Goal: Task Accomplishment & Management: Complete application form

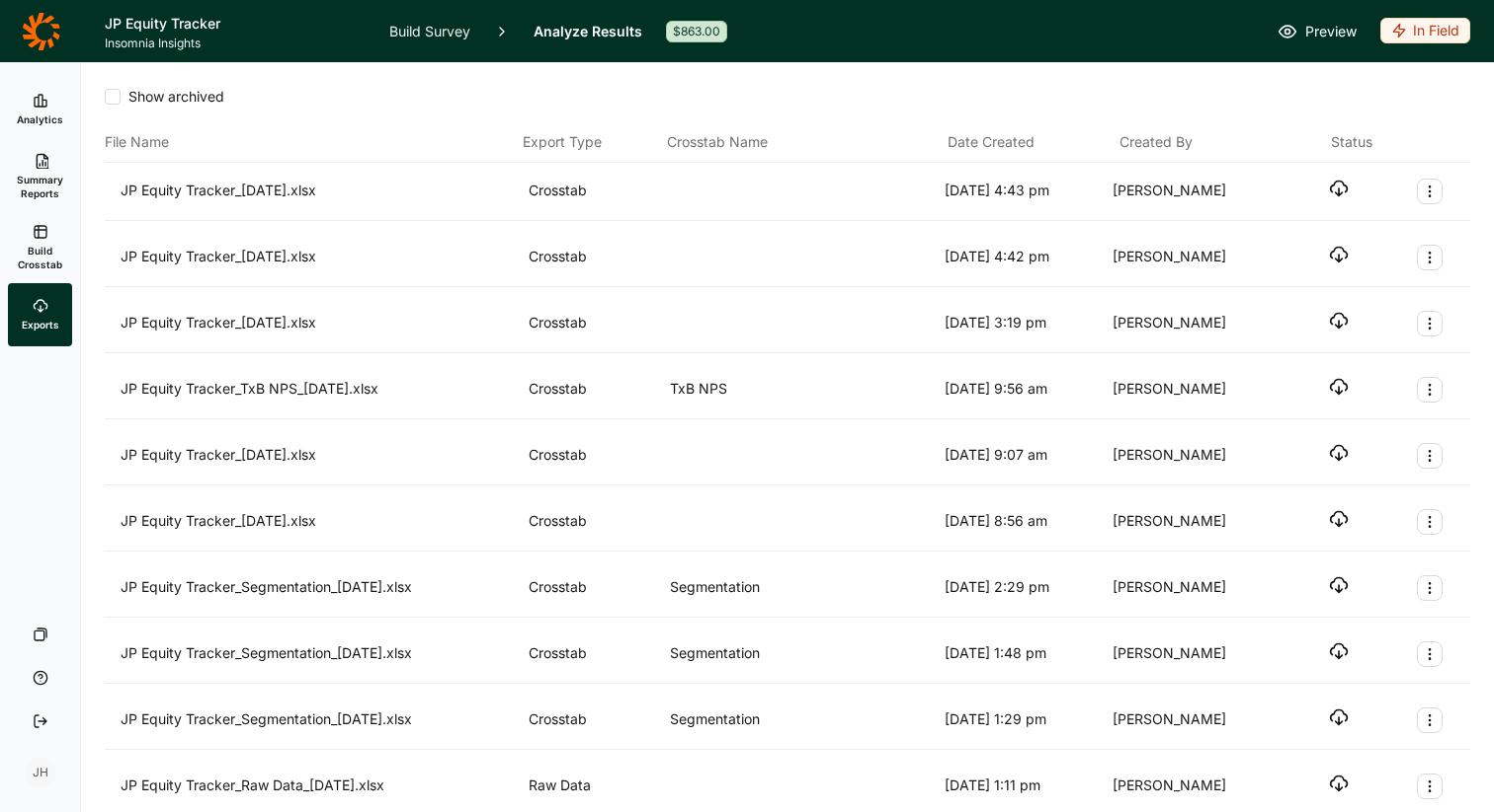
click at [46, 33] on icon at bounding box center [41, 32] width 39 height 40
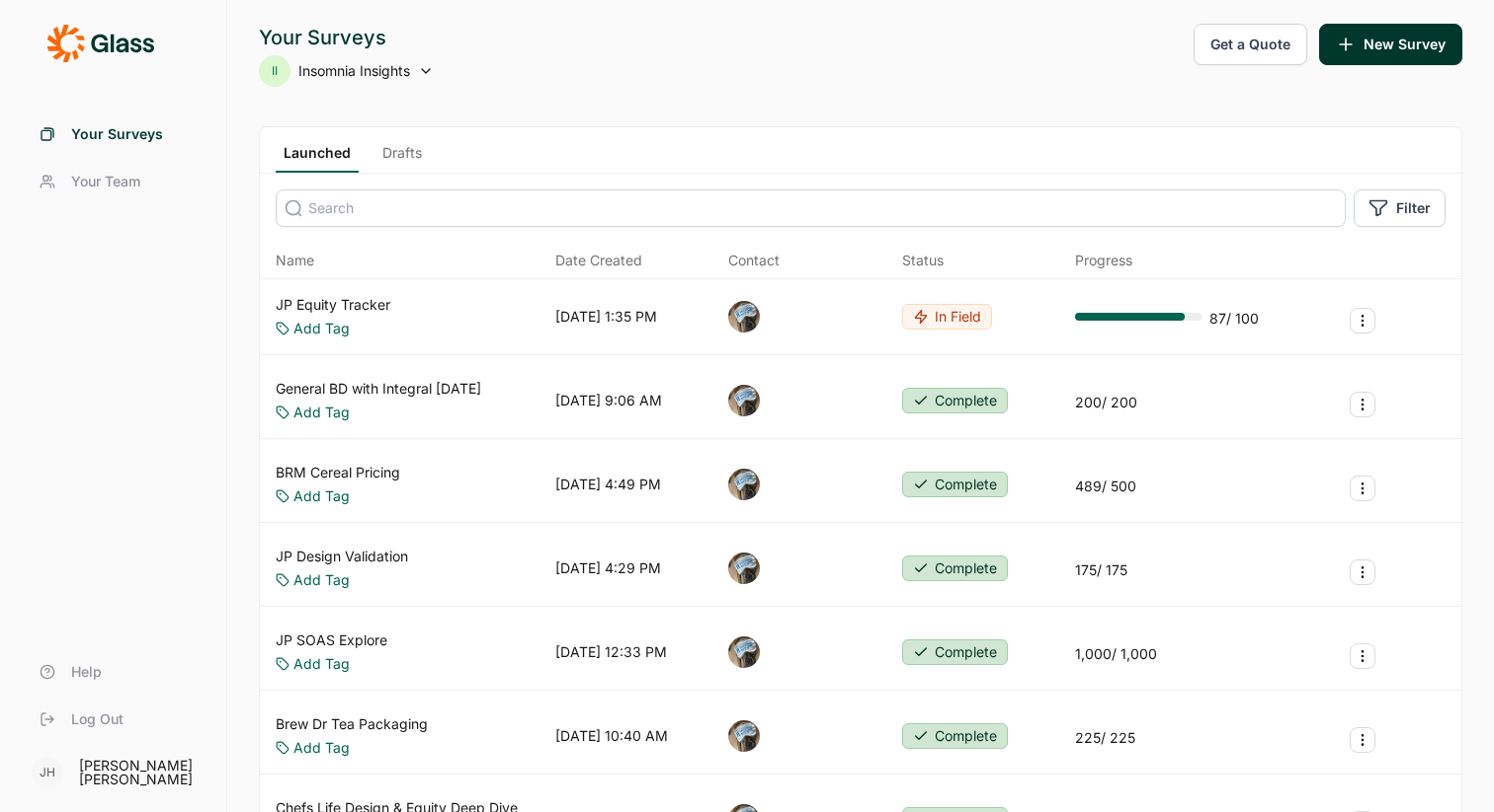
click at [409, 151] on link "Drafts" at bounding box center [402, 158] width 56 height 30
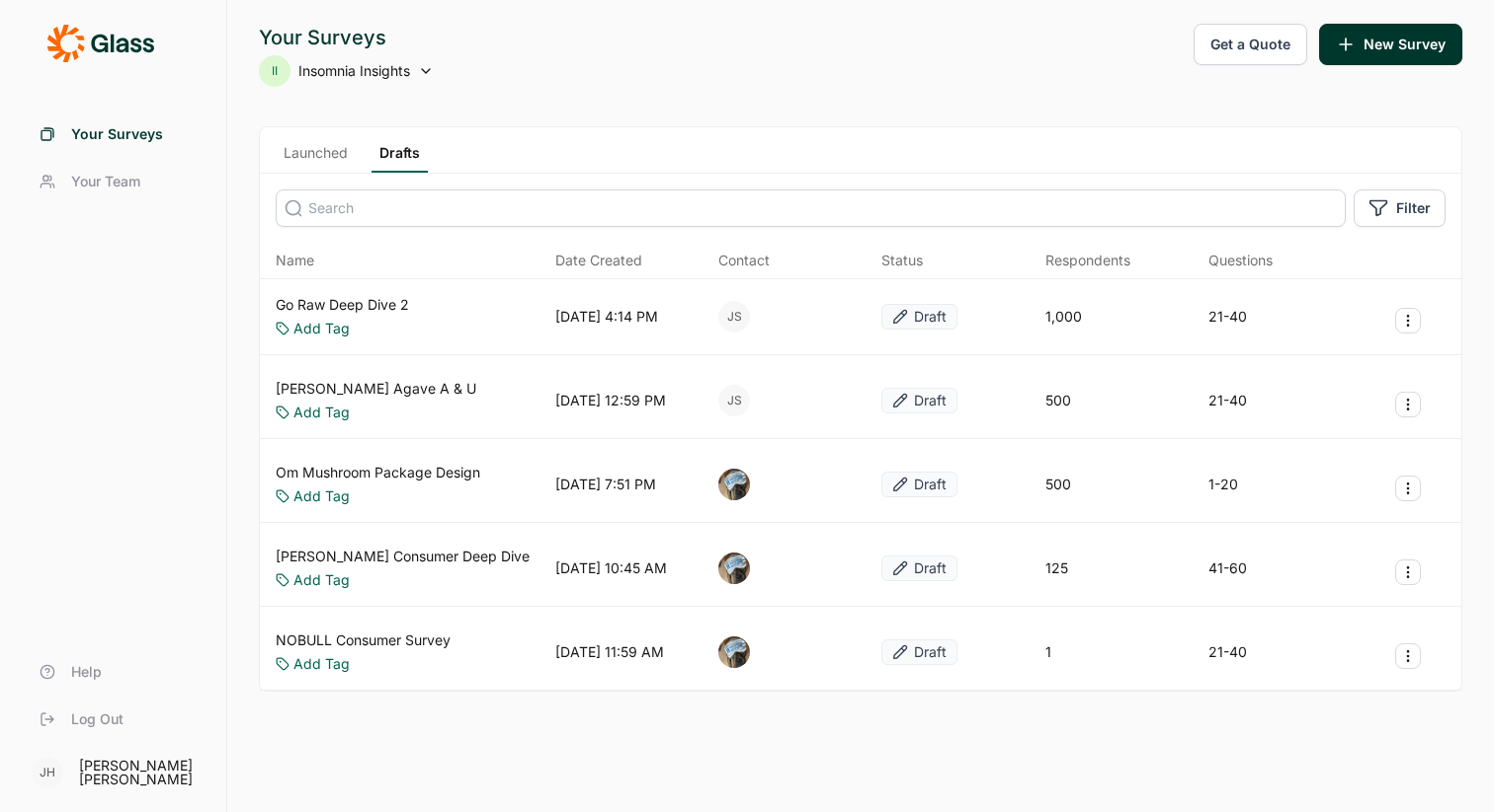
click at [355, 300] on link "Go Raw Deep Dive 2" at bounding box center [342, 305] width 133 height 20
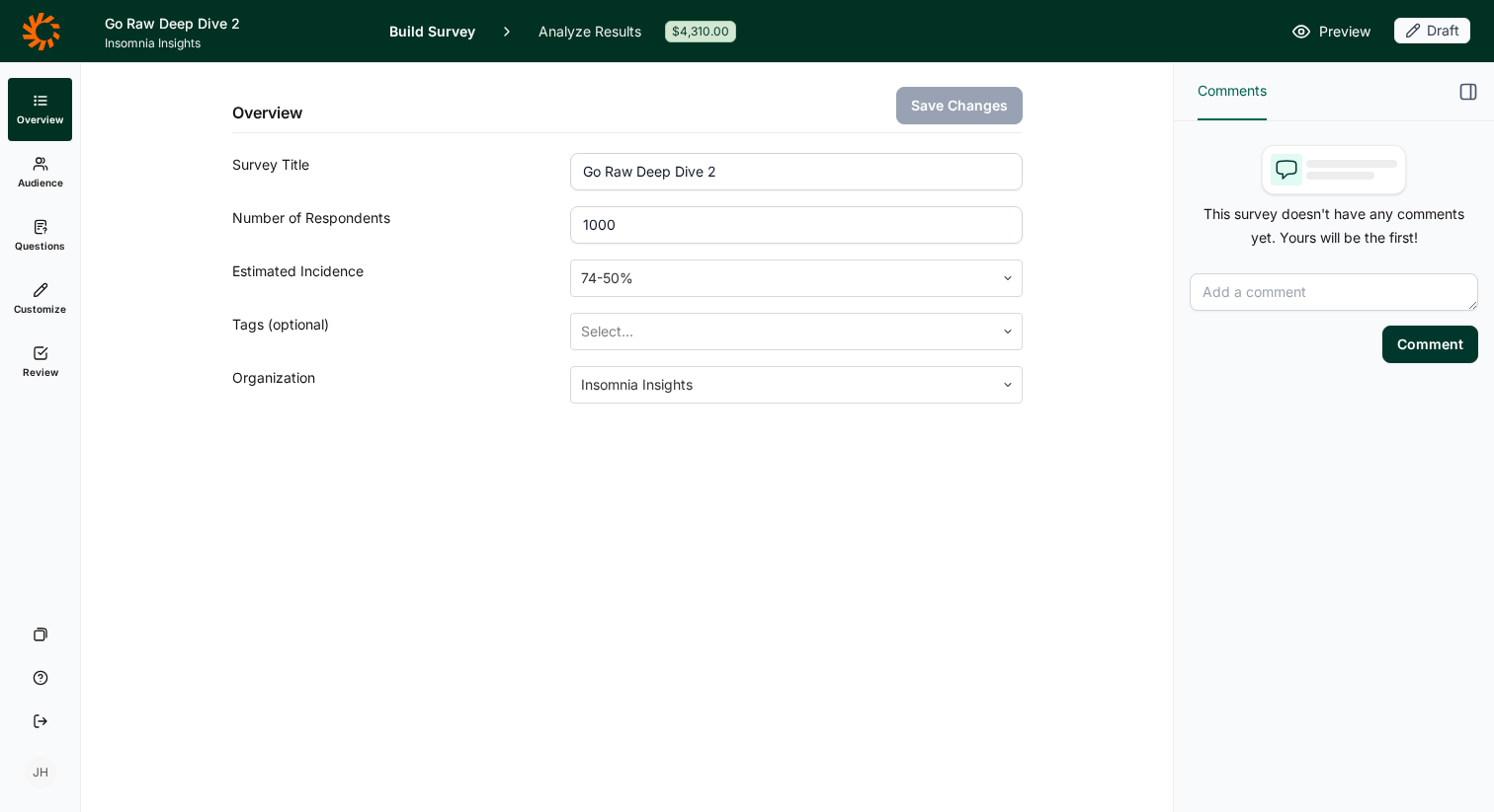
click at [53, 239] on span "Questions" at bounding box center [40, 246] width 51 height 14
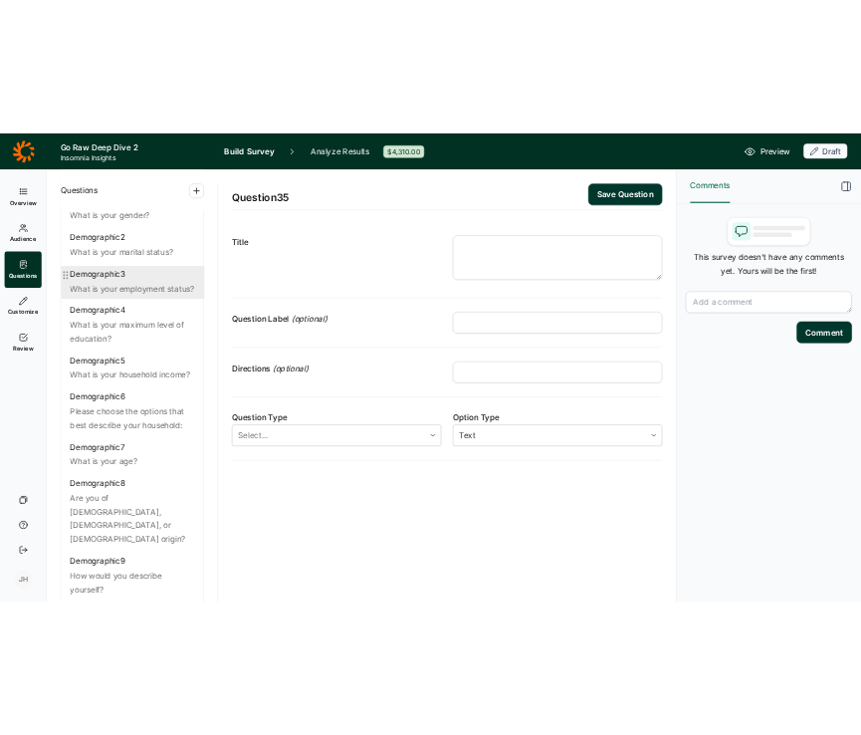
scroll to position [65, 0]
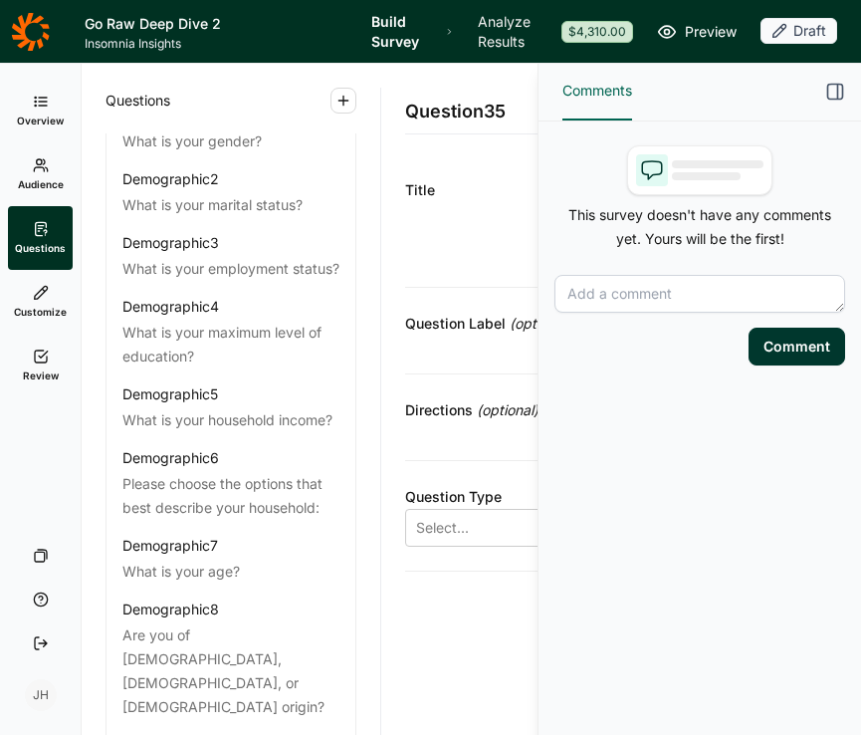
click at [838, 89] on use "button" at bounding box center [835, 92] width 15 height 15
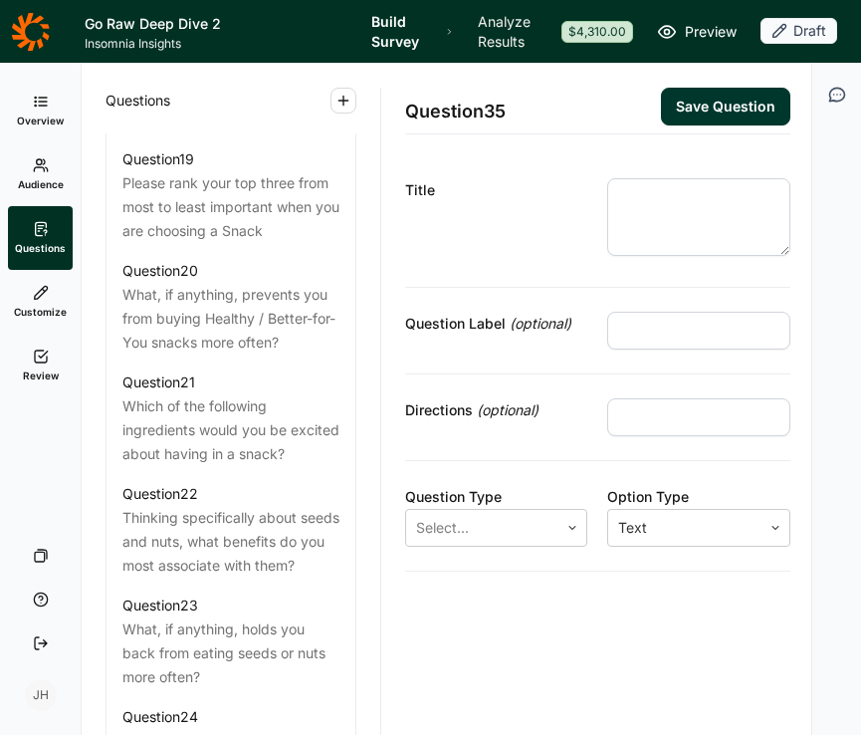
scroll to position [2771, 0]
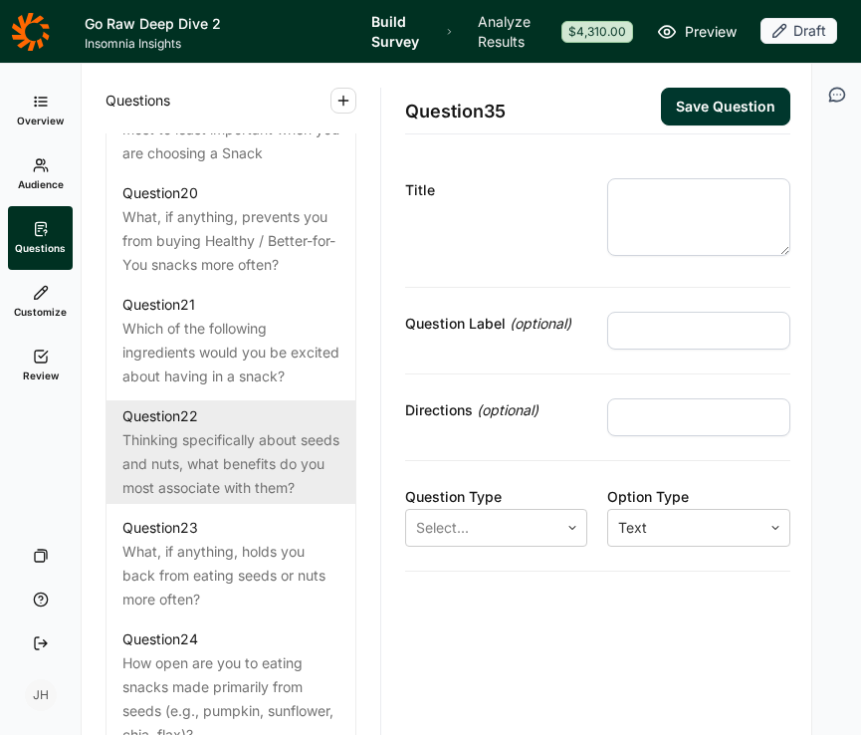
click at [214, 471] on div "Thinking specifically about seeds and nuts, what benefits do you most associate…" at bounding box center [230, 464] width 217 height 72
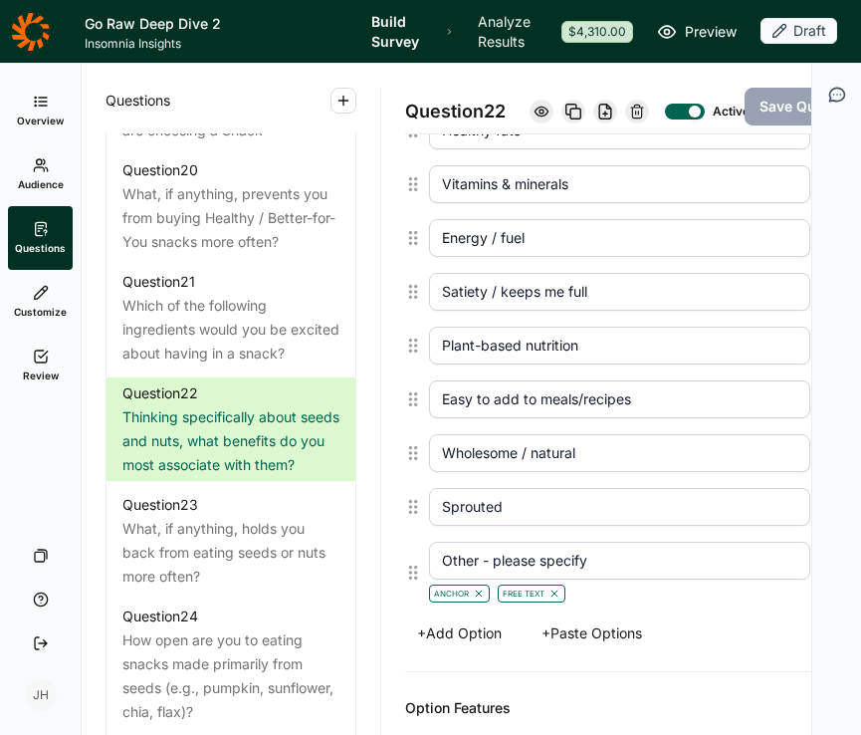
scroll to position [721, 0]
click at [458, 646] on button "+ Add Option" at bounding box center [459, 632] width 109 height 28
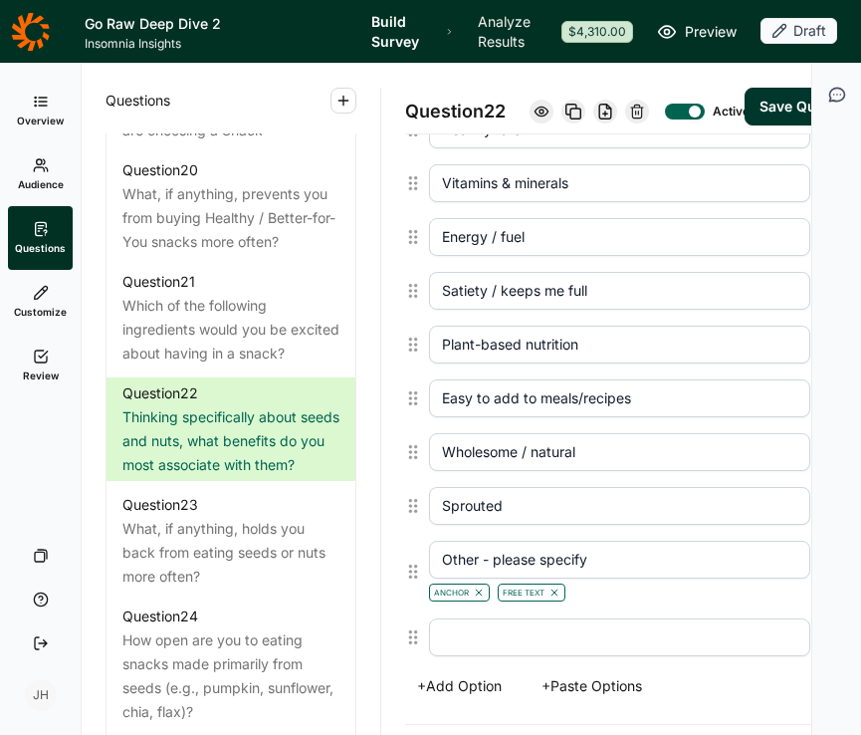
scroll to position [775, 0]
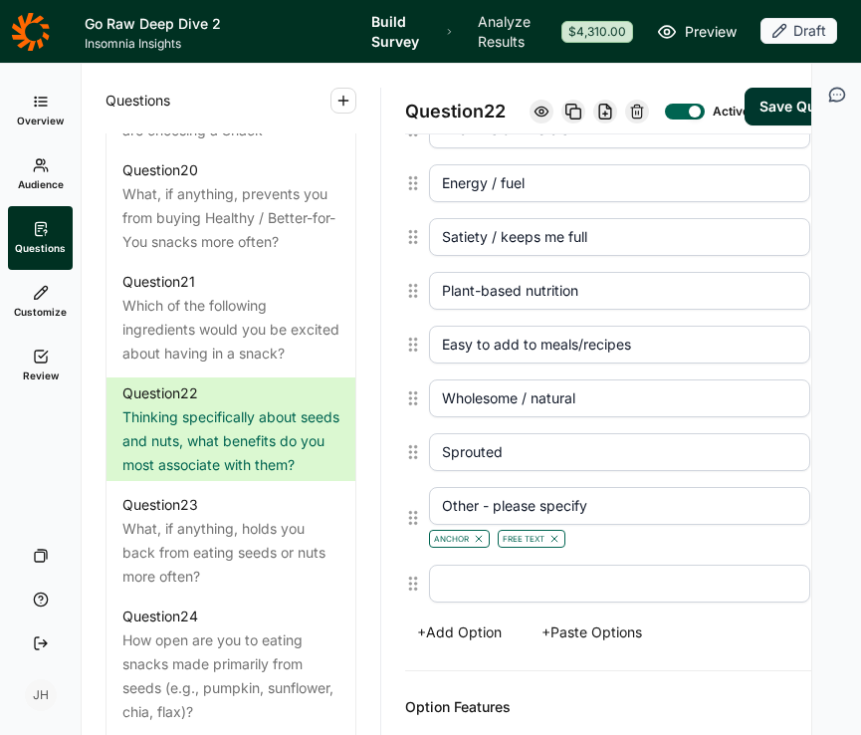
click at [448, 602] on input "text" at bounding box center [619, 584] width 381 height 38
paste input "9. Convenient to snack on"
click at [460, 601] on input "9. Convenient to snack on" at bounding box center [619, 584] width 381 height 38
type input "Convenient to snack on"
click at [530, 671] on div "Options Protein Fiber Healthy fats Vitamins & minerals Energy / fuel Satiety / …" at bounding box center [639, 282] width 469 height 778
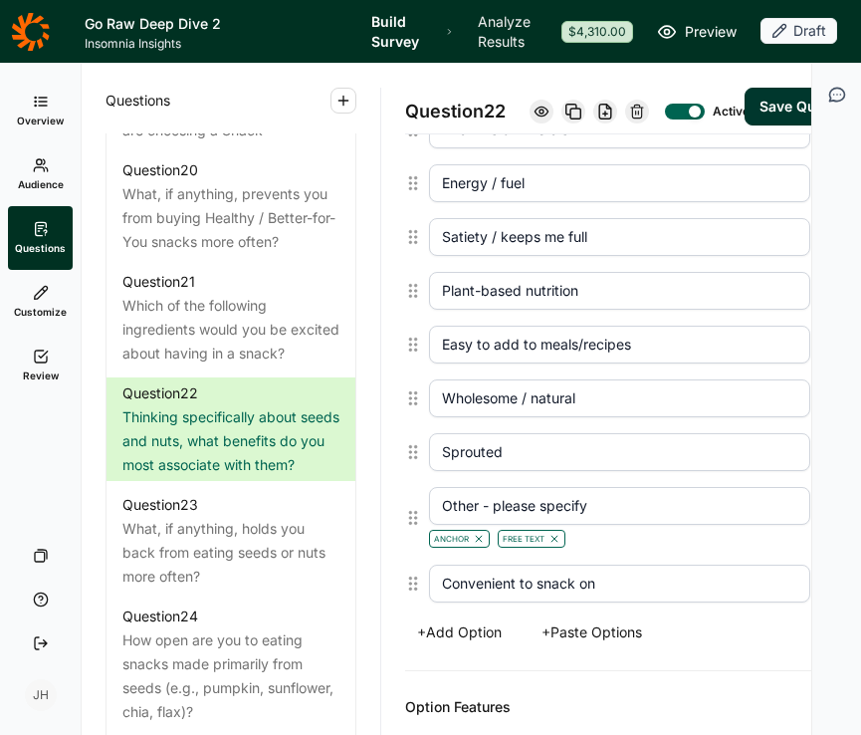
scroll to position [784, 0]
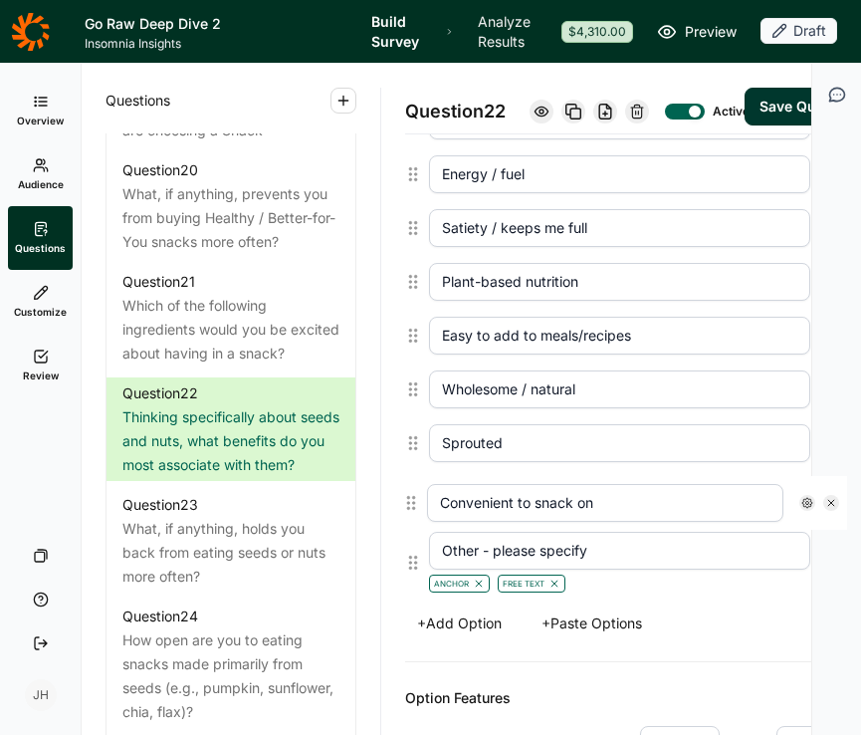
drag, startPoint x: 414, startPoint y: 601, endPoint x: 412, endPoint y: 502, distance: 99.6
click at [412, 502] on div "Protein Fiber Healthy fats Vitamins & minerals Energy / fuel Satiety / keeps me…" at bounding box center [639, 266] width 469 height 669
type input "Convenient to snack on"
type input "Other - please specify"
click at [773, 120] on button "Save Question" at bounding box center [809, 107] width 129 height 38
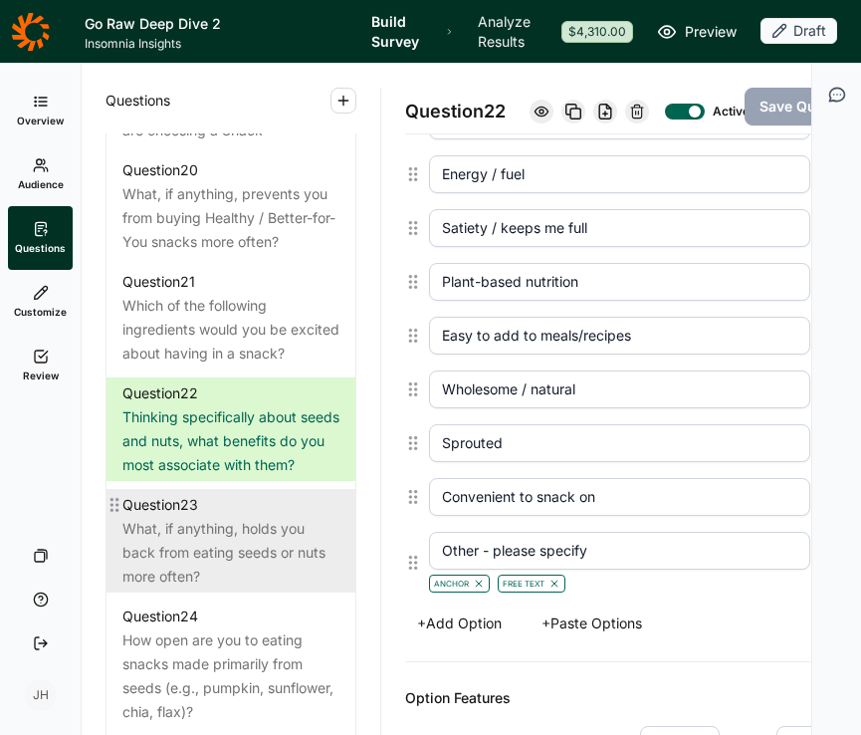
click at [255, 517] on div "Question 23" at bounding box center [230, 505] width 217 height 24
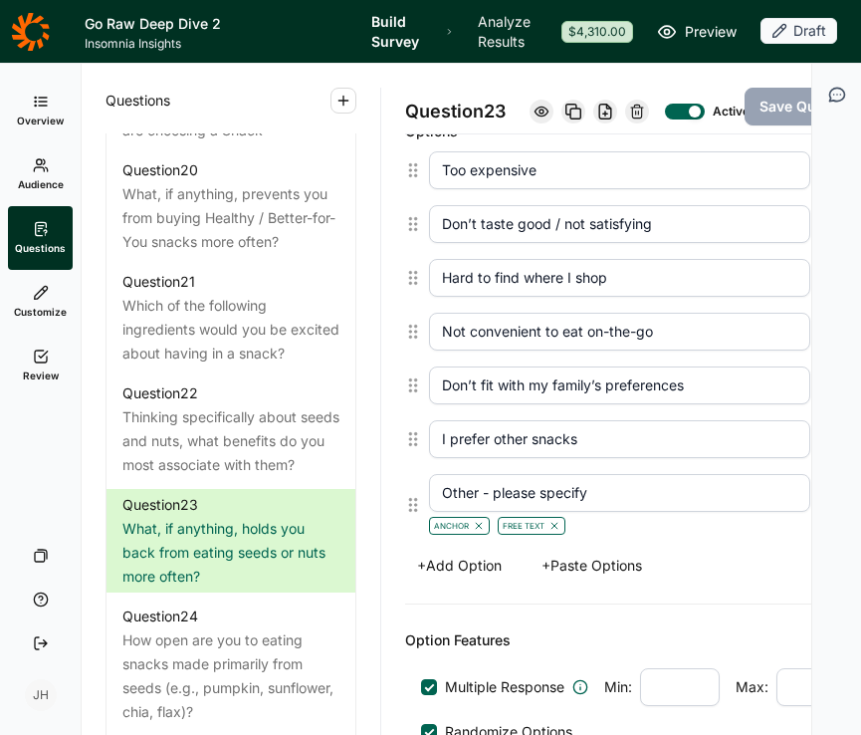
scroll to position [571, 0]
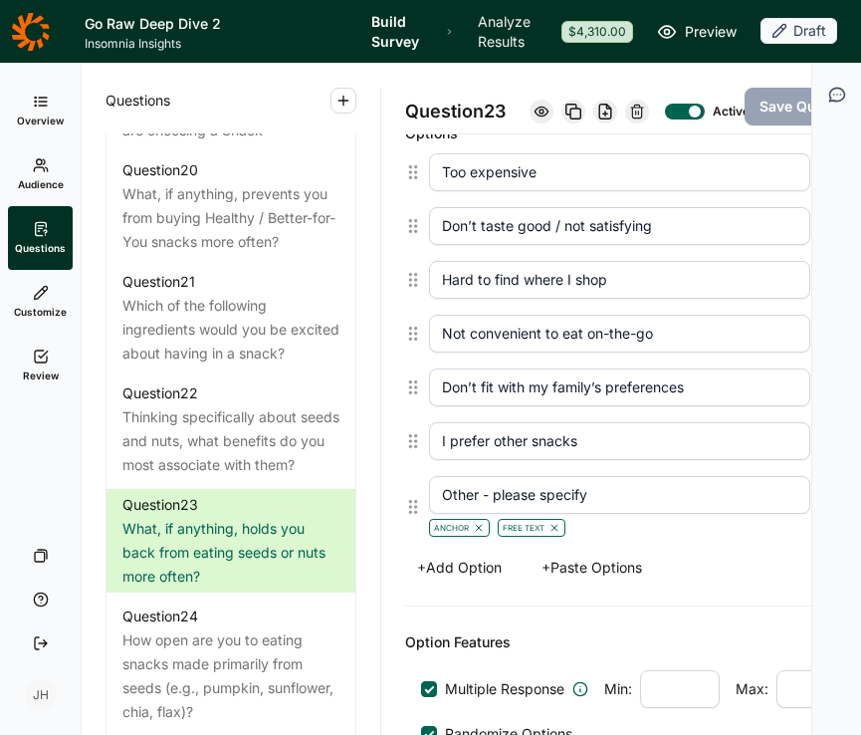
click at [454, 582] on button "+ Add Option" at bounding box center [459, 568] width 109 height 28
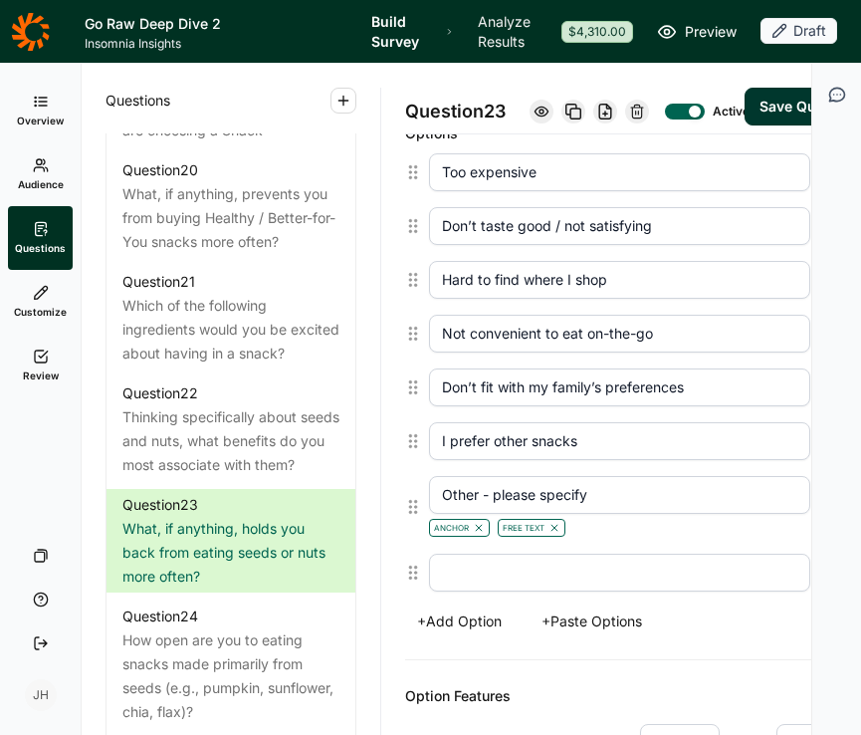
click at [452, 591] on input "text" at bounding box center [619, 573] width 381 height 38
paste input "7. Too high in calories"
click at [460, 590] on input "7. Too high in calories" at bounding box center [619, 573] width 381 height 38
type input "Too high in calories"
click at [484, 635] on button "+ Add Option" at bounding box center [459, 621] width 109 height 28
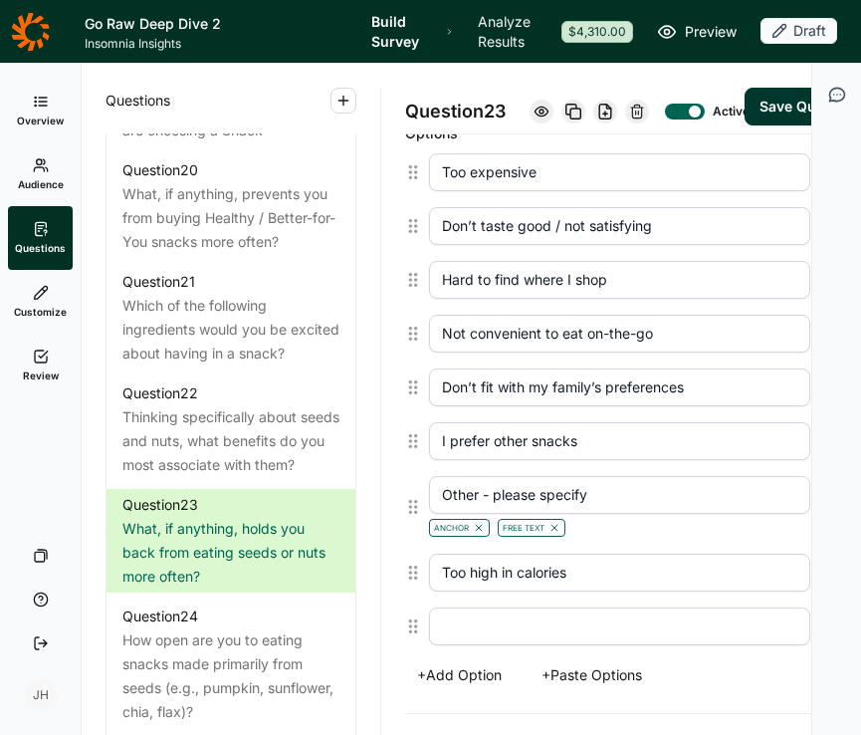
click at [441, 645] on input "text" at bounding box center [619, 626] width 381 height 38
paste input "8. Too high in fat"
click at [460, 645] on input "8. Too high in fat" at bounding box center [619, 626] width 381 height 38
type input "Too high in fat"
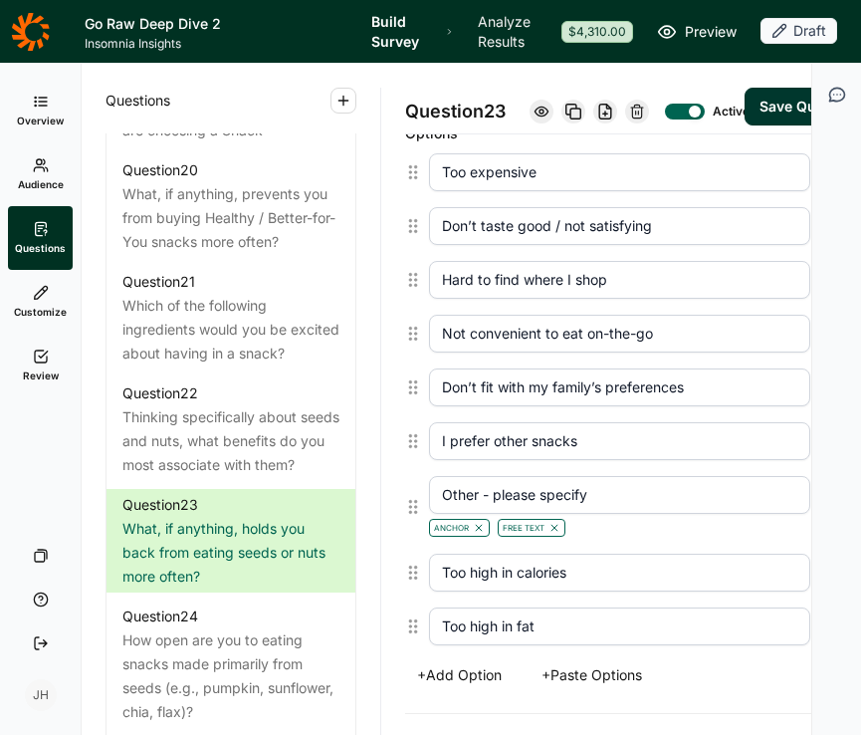
click at [497, 689] on button "+ Add Option" at bounding box center [459, 675] width 109 height 28
click at [453, 699] on input "text" at bounding box center [619, 680] width 381 height 38
paste input "9. [MEDICAL_DATA] (me or a family member)"
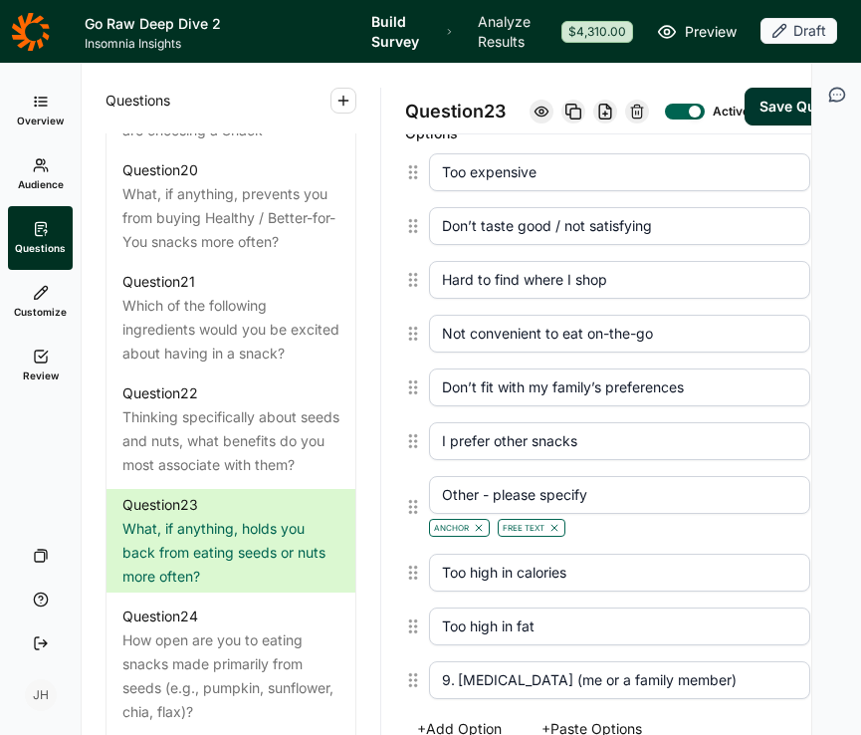
click at [460, 699] on input "9. [MEDICAL_DATA] (me or a family member)" at bounding box center [619, 680] width 381 height 38
type input "[MEDICAL_DATA] (me or a family member)"
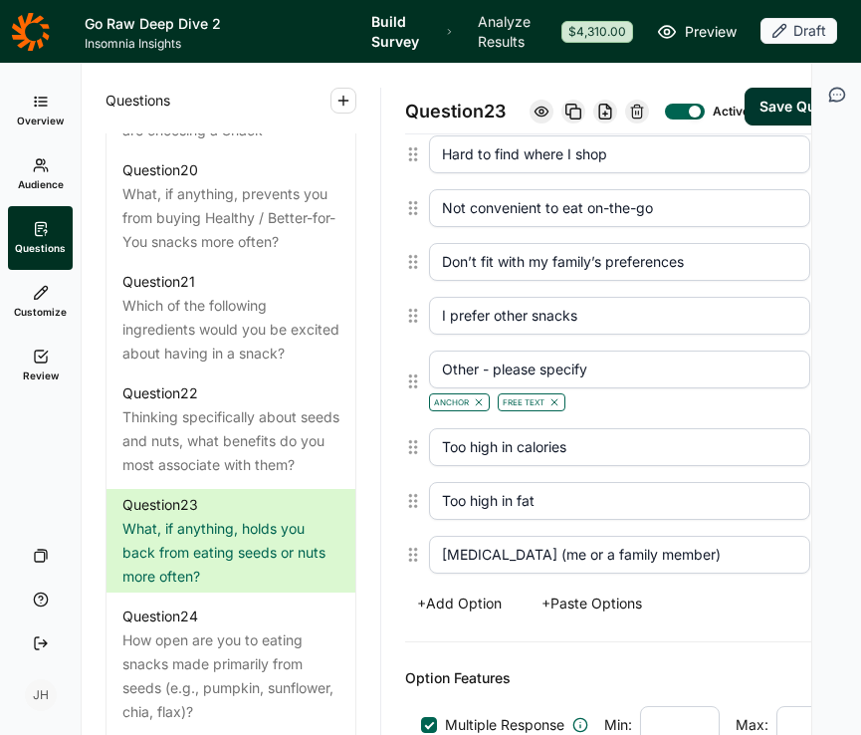
scroll to position [716, 0]
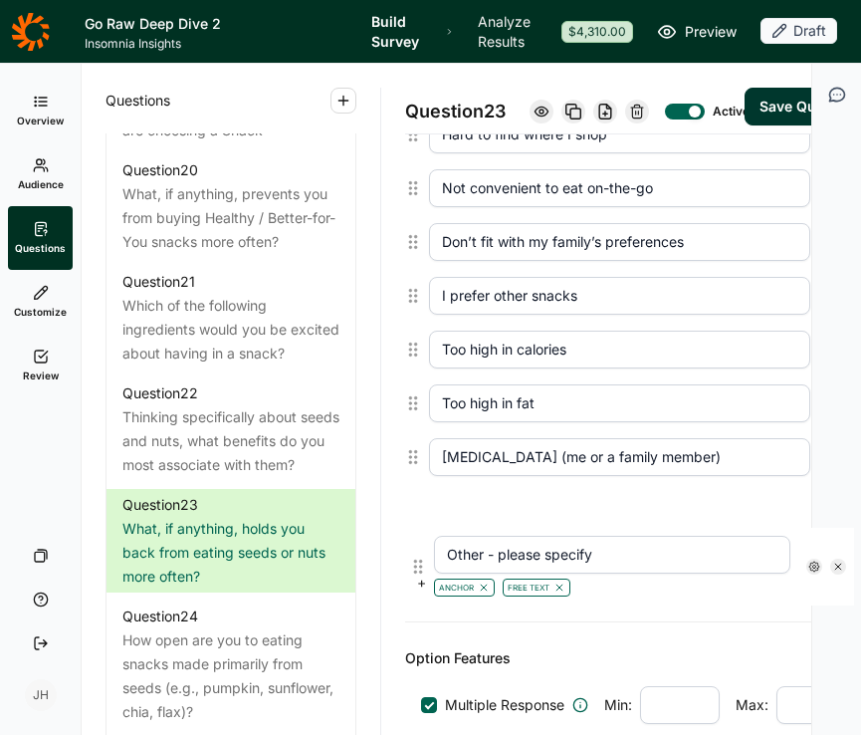
drag, startPoint x: 413, startPoint y: 376, endPoint x: 418, endPoint y: 568, distance: 191.2
click at [418, 562] on div "Too expensive Don’t taste good / not satisfying Hard to find where I shop Not c…" at bounding box center [639, 281] width 469 height 562
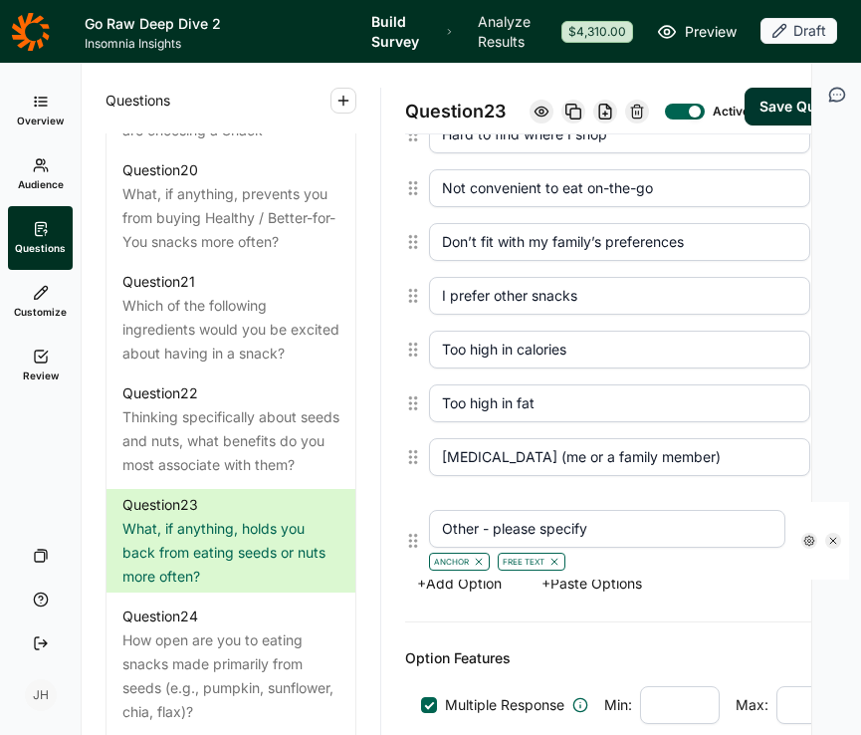
type input "Too high in calories"
type input "Too high in fat"
type input "[MEDICAL_DATA] (me or a family member)"
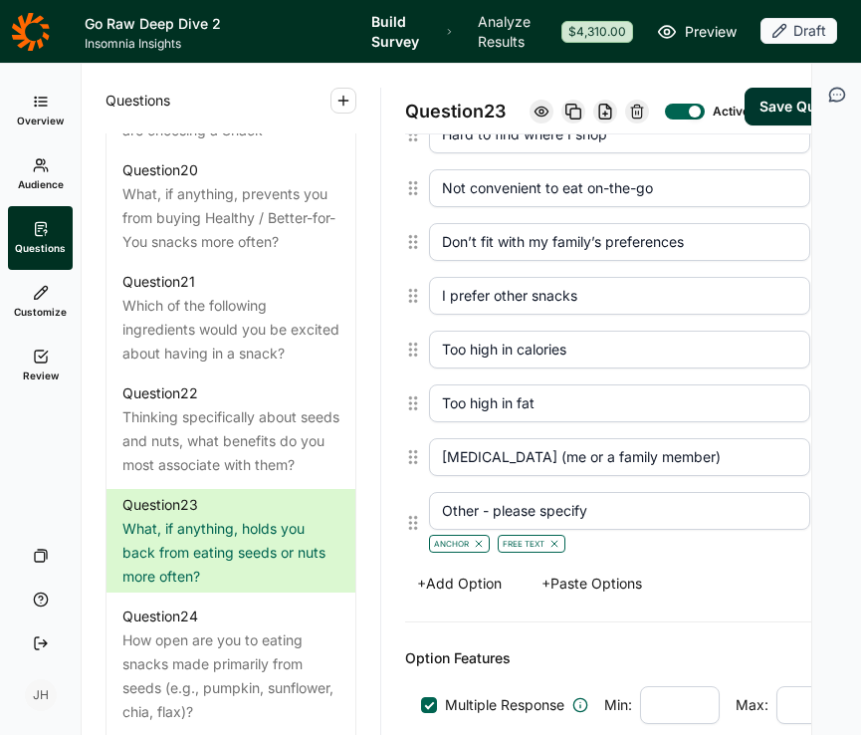
type input "Other - please specify"
click at [750, 125] on button "Save Question" at bounding box center [809, 107] width 129 height 38
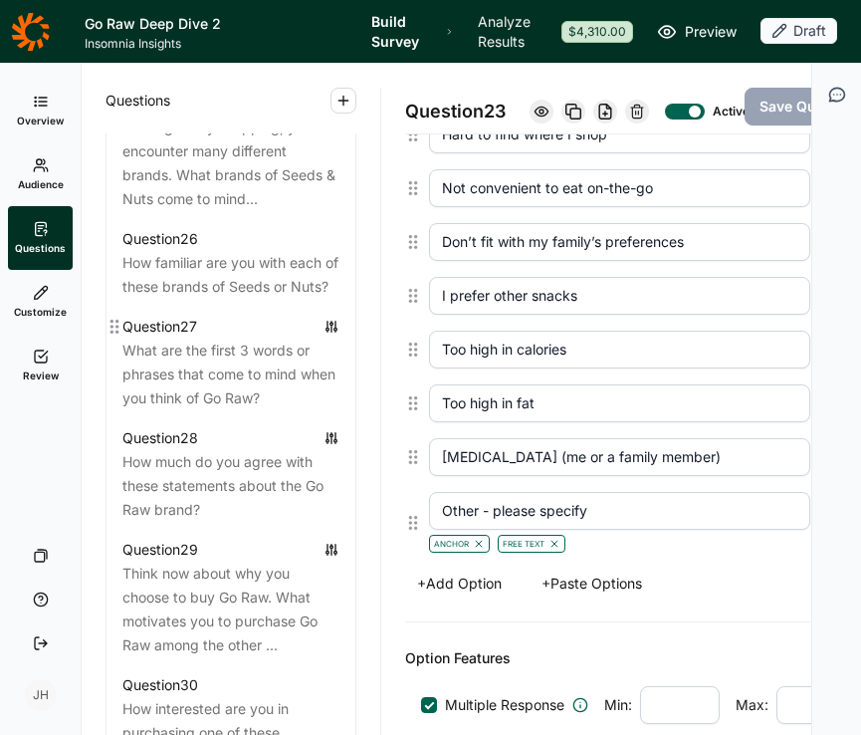
scroll to position [3444, 0]
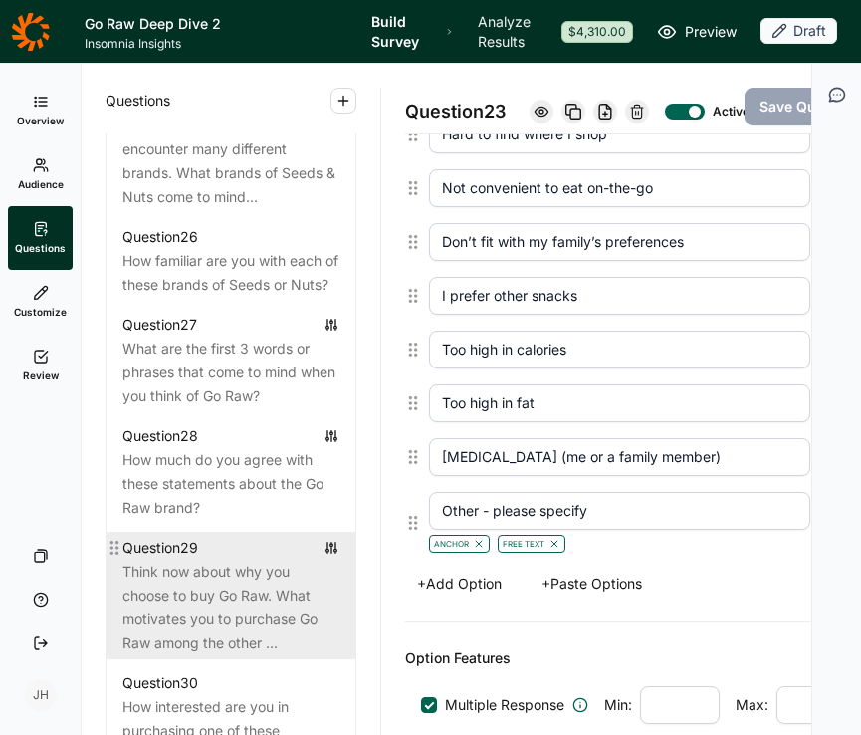
click at [232, 636] on div "Think now about why you choose to buy Go Raw. What motivates you to purchase Go…" at bounding box center [230, 608] width 217 height 96
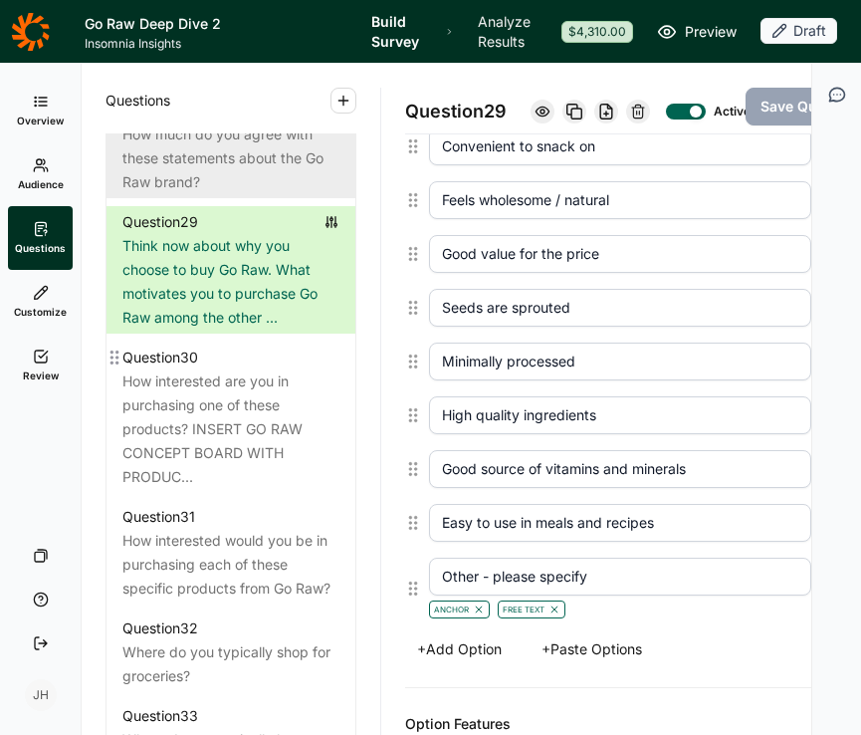
scroll to position [3772, 0]
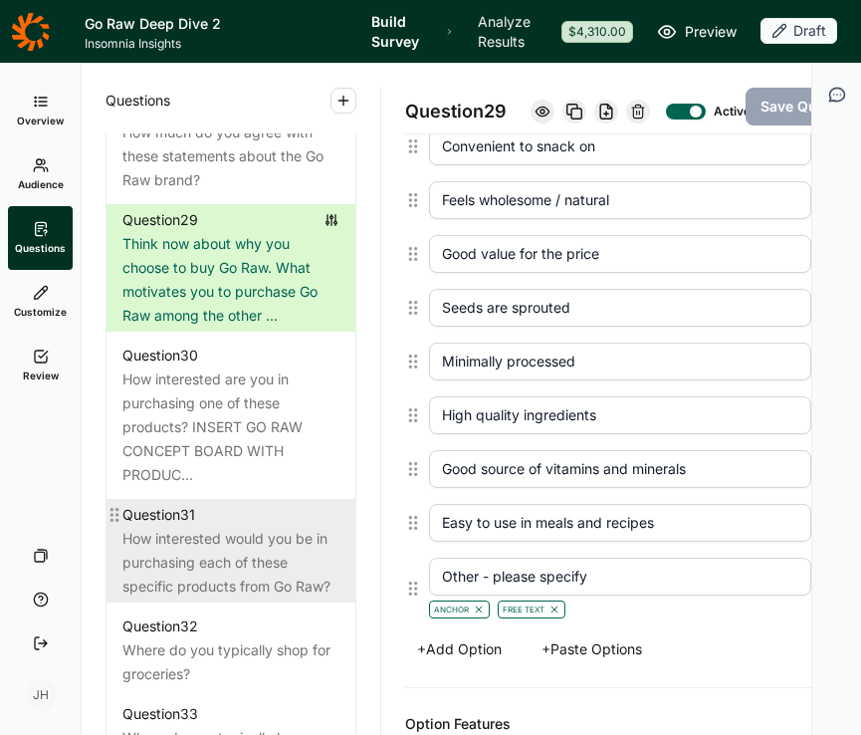
click at [223, 584] on div "How interested would you be in purchasing each of these specific products from …" at bounding box center [230, 563] width 217 height 72
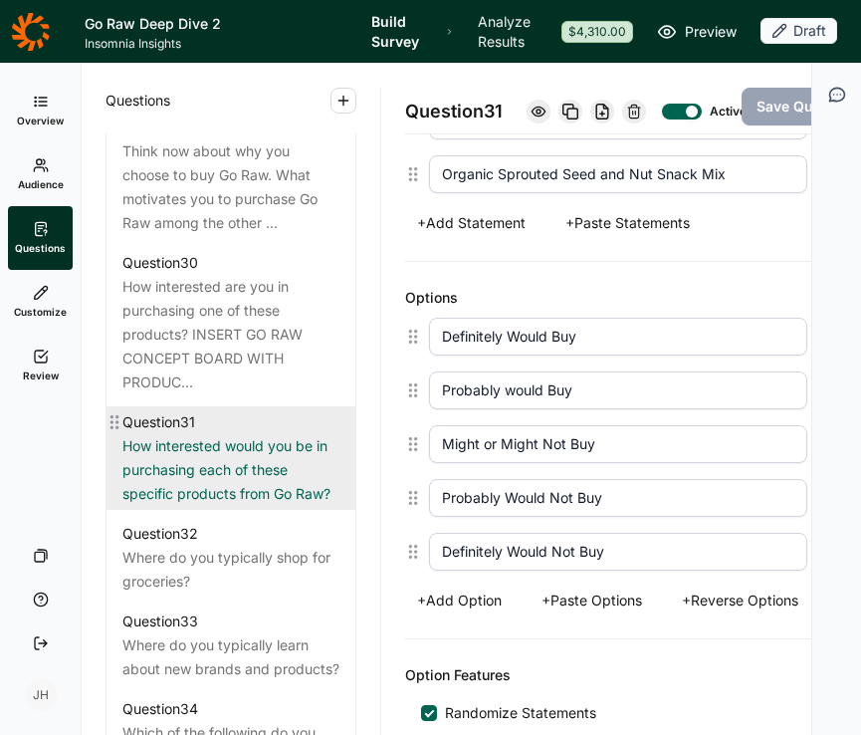
scroll to position [3870, 0]
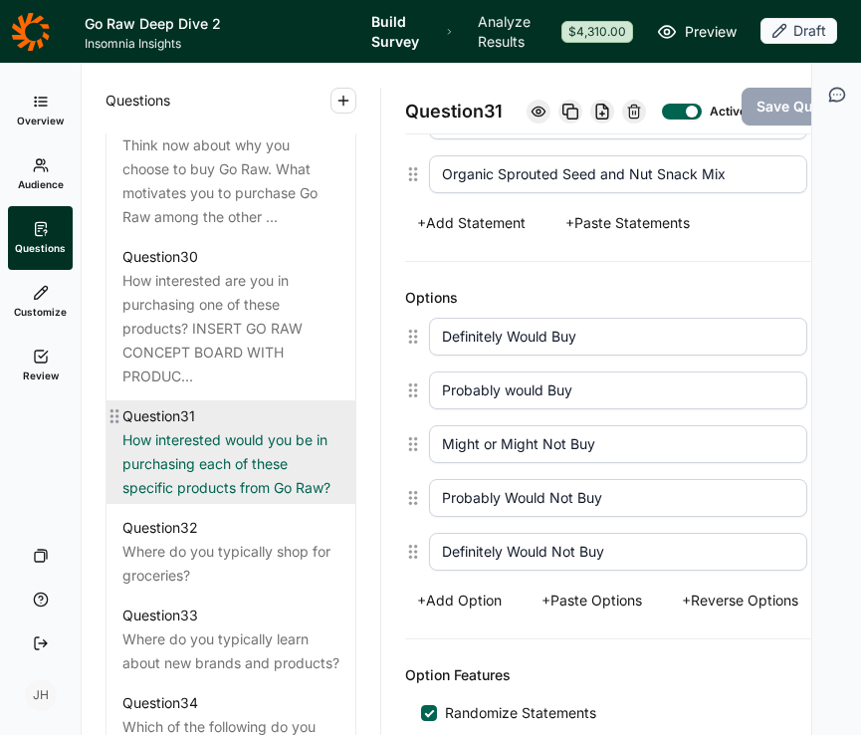
click at [232, 587] on div "Where do you typically shop for groceries?" at bounding box center [230, 564] width 217 height 48
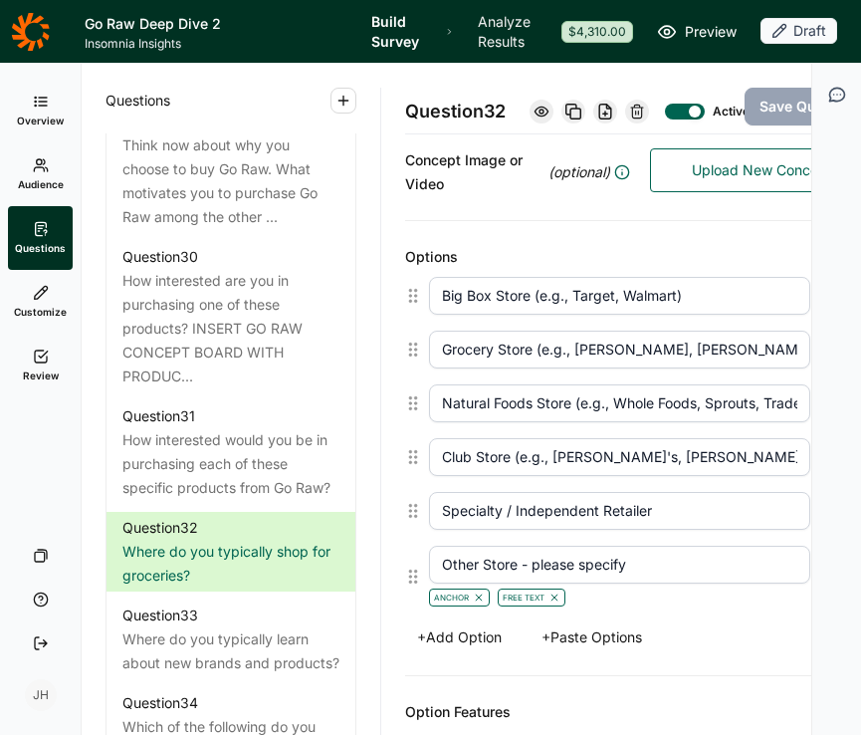
scroll to position [454, 0]
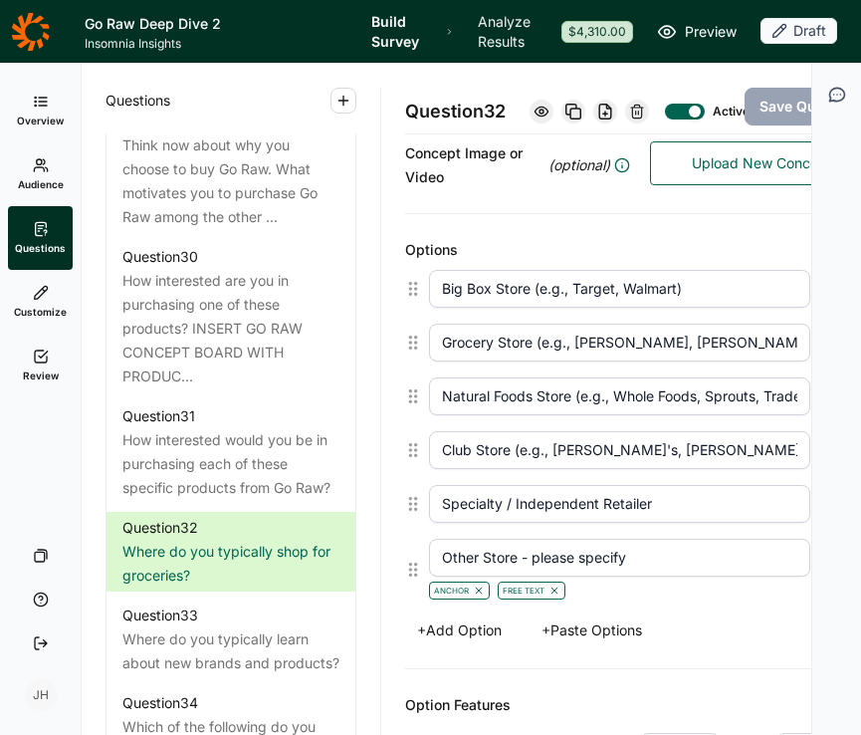
click at [566, 396] on input "Natural Foods Store (e.g., Whole Foods, Sprouts, Trader [PERSON_NAME]’s)" at bounding box center [619, 396] width 381 height 38
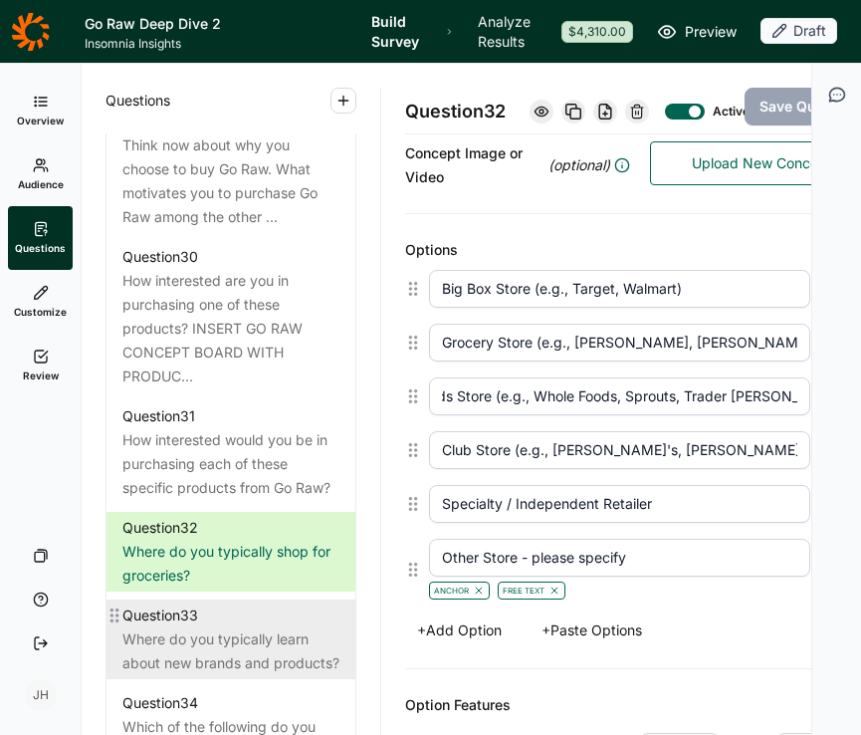
scroll to position [0, 0]
click at [240, 675] on div "Where do you typically learn about new brands and products?" at bounding box center [230, 651] width 217 height 48
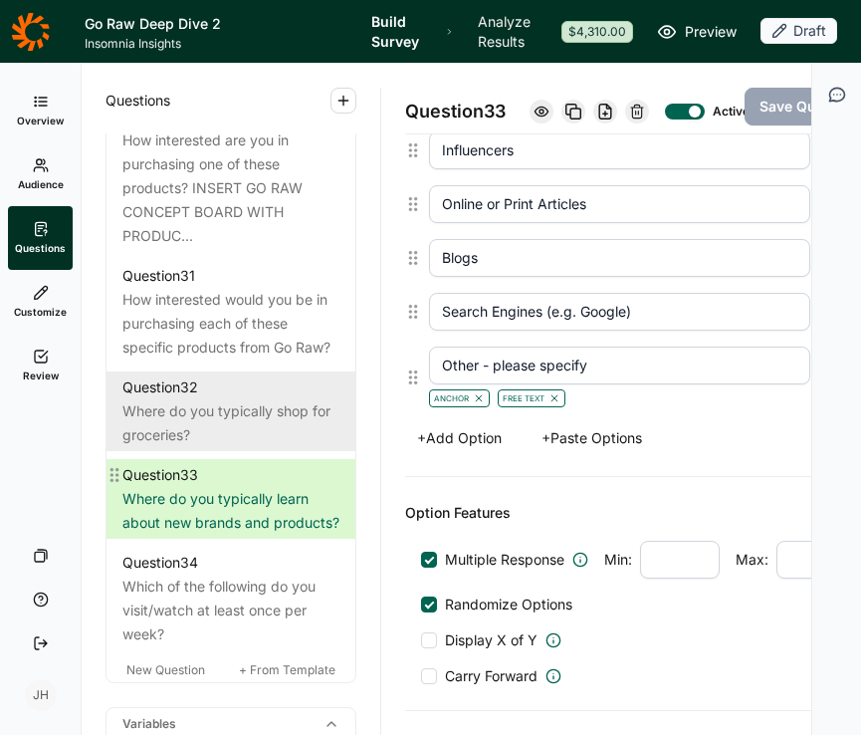
scroll to position [4047, 0]
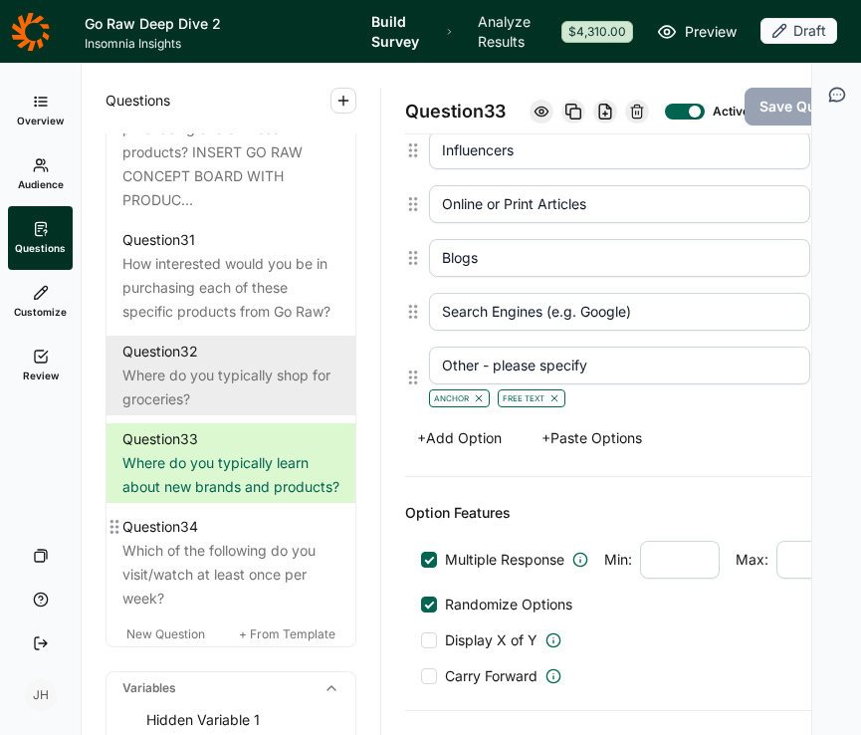
click at [189, 539] on div "Question 34" at bounding box center [160, 527] width 76 height 24
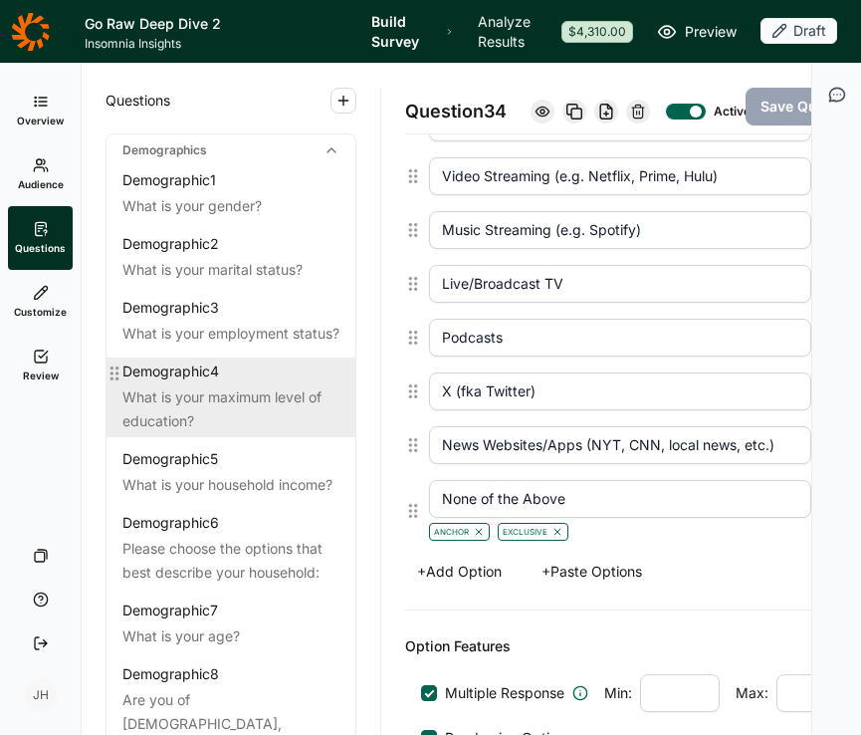
click at [214, 406] on div "Demographic 4 What is your maximum level of education?" at bounding box center [231, 397] width 249 height 80
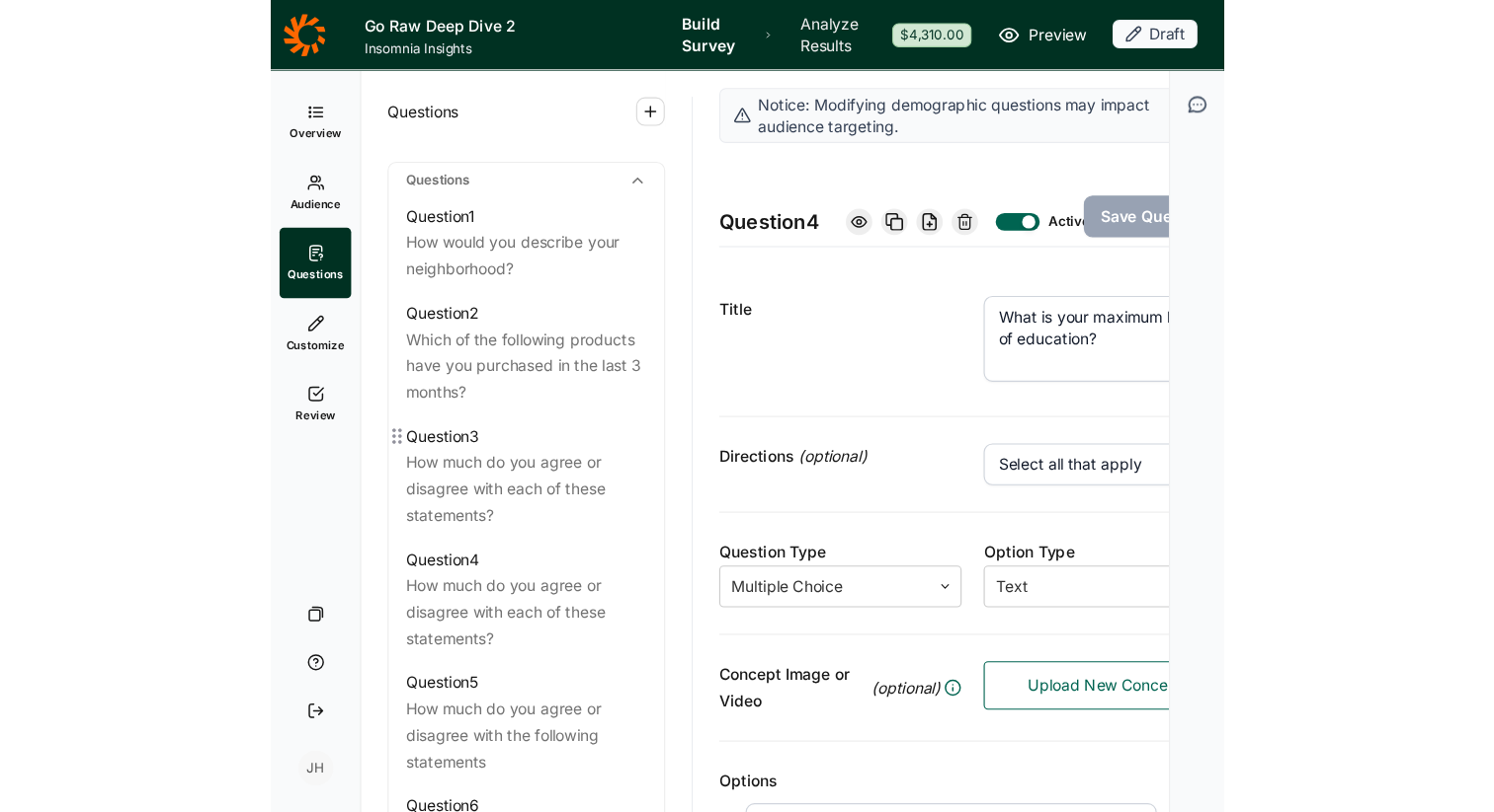
scroll to position [883, 0]
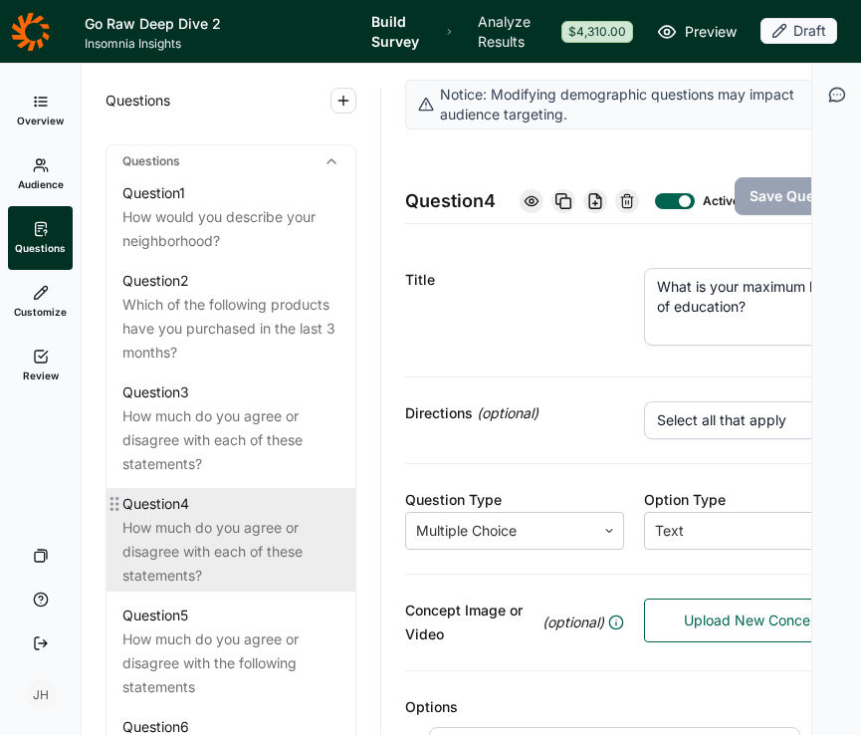
click at [204, 516] on div "How much do you agree or disagree with each of these statements?" at bounding box center [230, 552] width 217 height 72
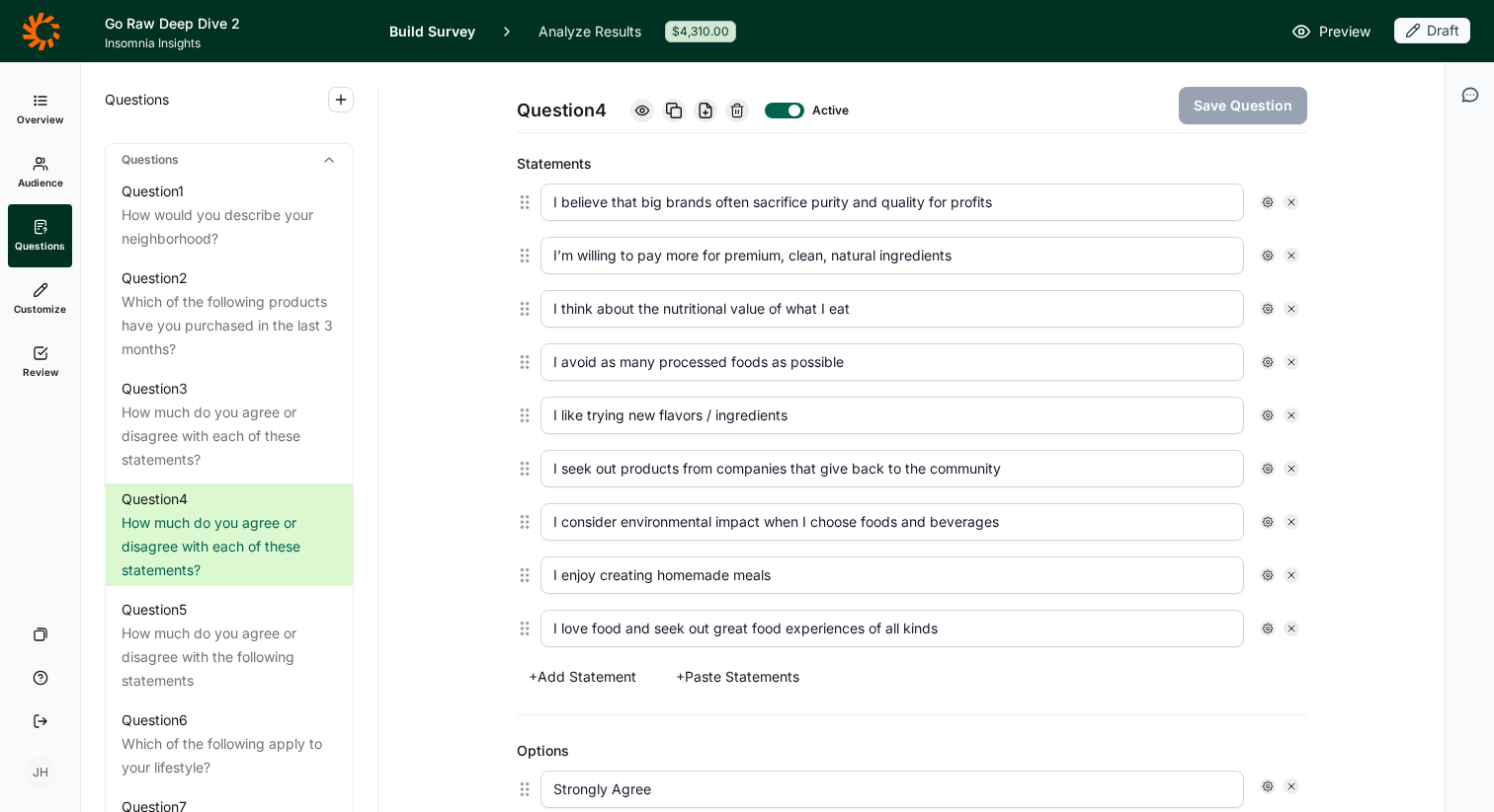
scroll to position [534, 0]
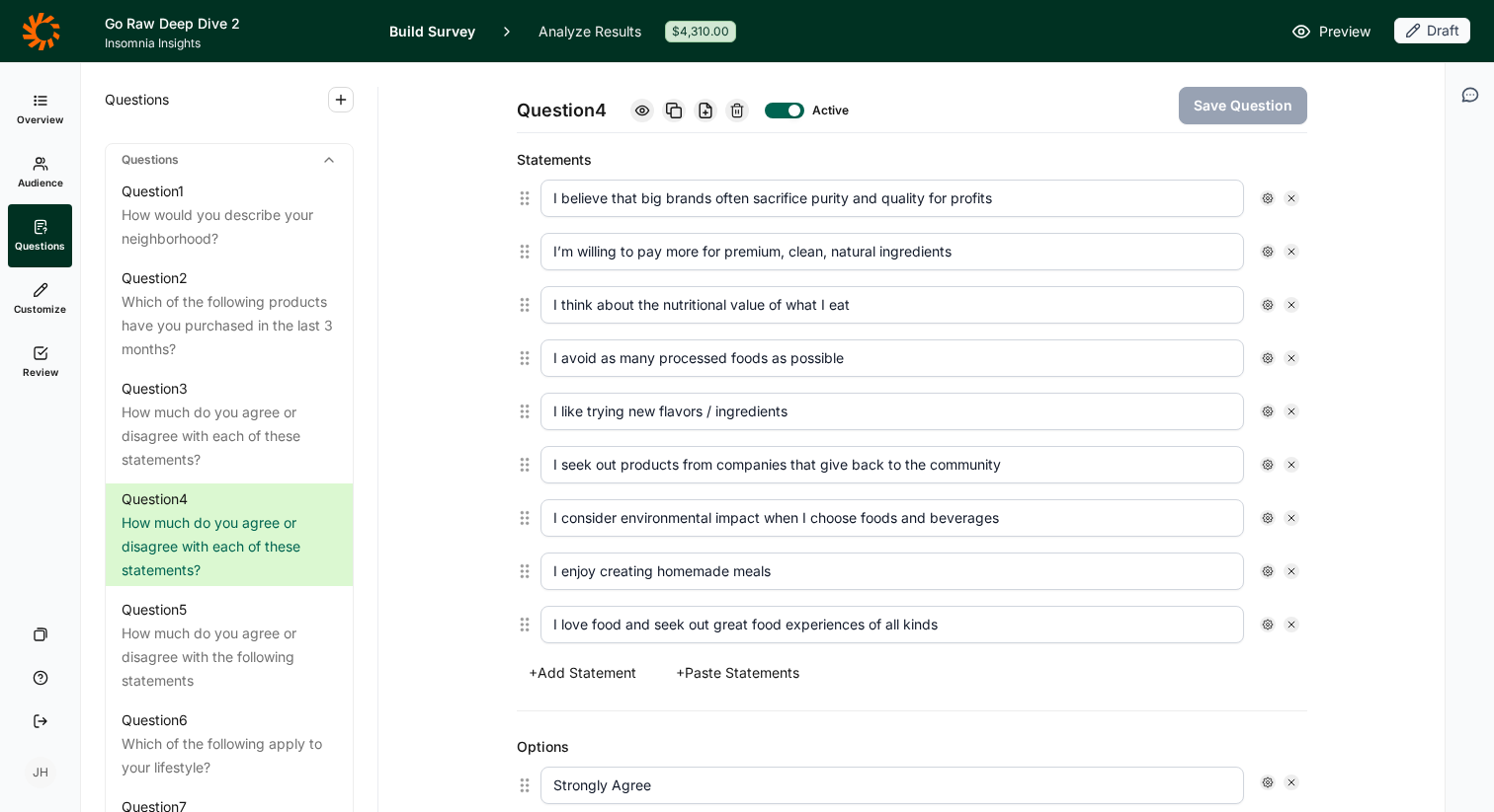
click at [594, 673] on button "+ Add Statement" at bounding box center [582, 673] width 131 height 28
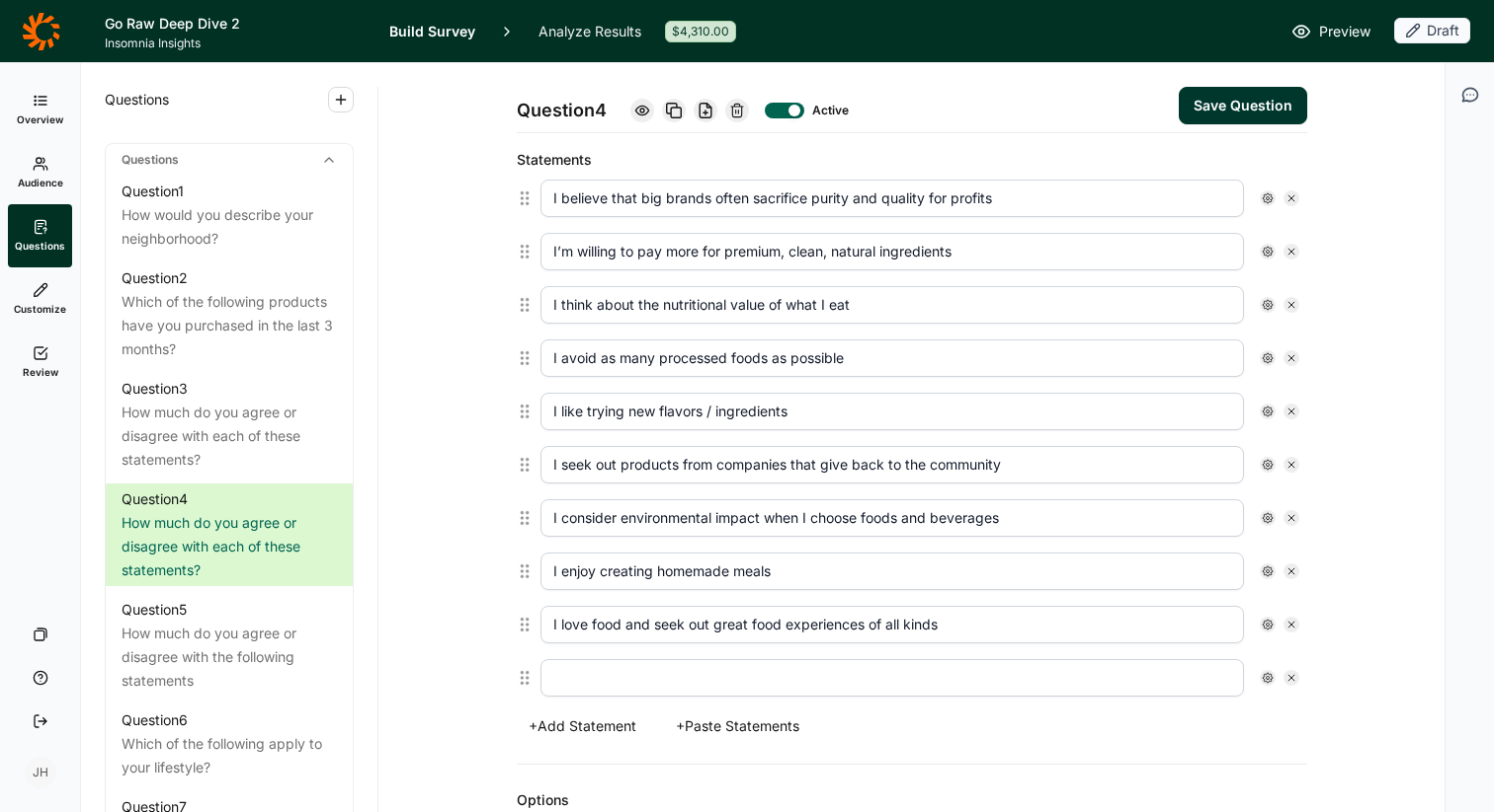
click at [571, 683] on input "text" at bounding box center [892, 678] width 703 height 38
drag, startPoint x: 636, startPoint y: 680, endPoint x: 562, endPoint y: 677, distance: 74.1
click at [562, 677] on input "I get excited to try new and different brands" at bounding box center [892, 678] width 703 height 38
click at [1269, 107] on button "Save Question" at bounding box center [1242, 106] width 128 height 38
click at [583, 678] on input "I like to try new and different brands" at bounding box center [892, 678] width 703 height 38
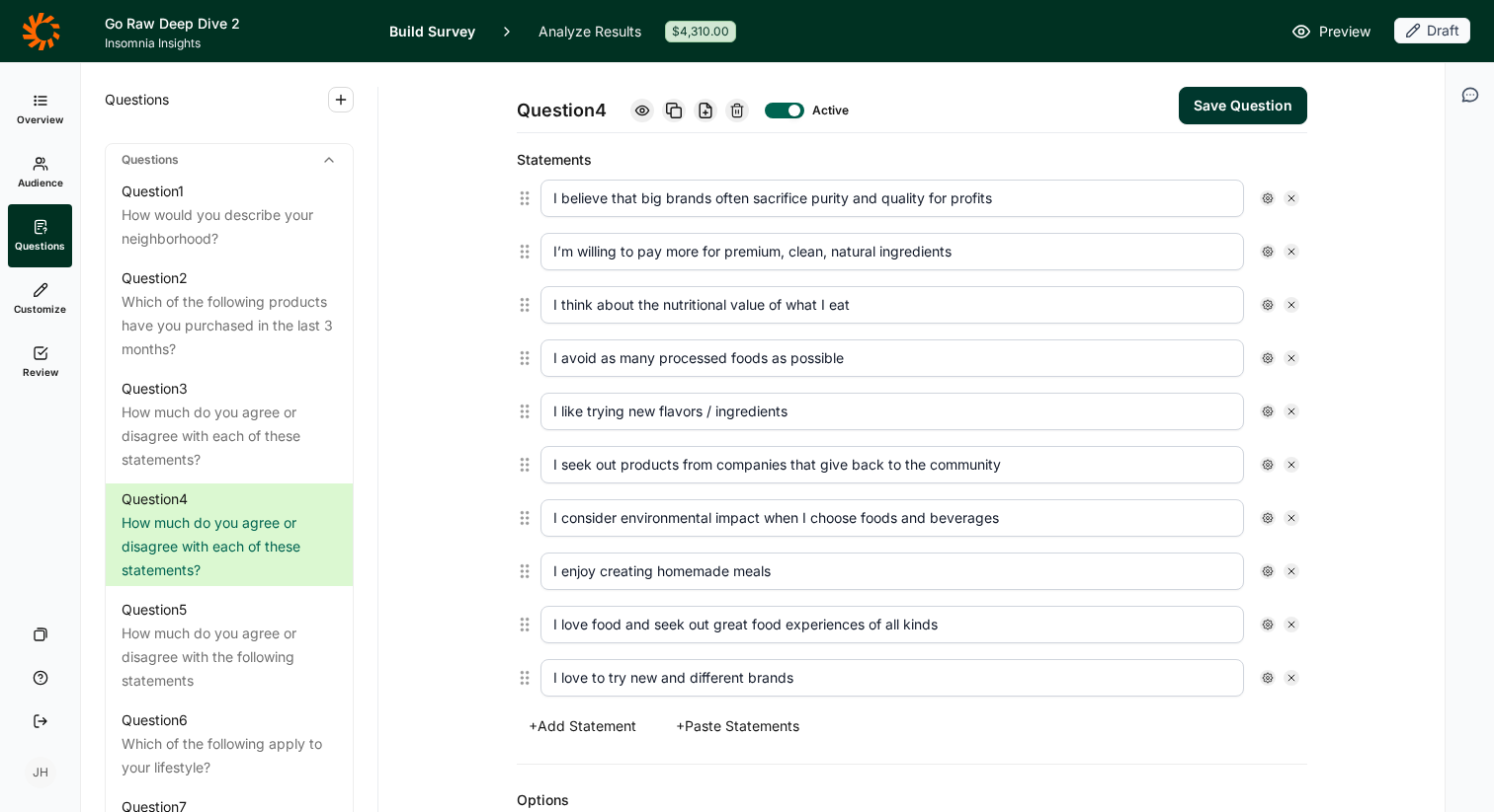
click at [819, 678] on input "I love to try new and different brands" at bounding box center [892, 678] width 703 height 38
type input "I love to try new and different brands"
click at [1248, 117] on button "Save Question" at bounding box center [1242, 106] width 128 height 38
click at [43, 358] on icon at bounding box center [41, 354] width 16 height 16
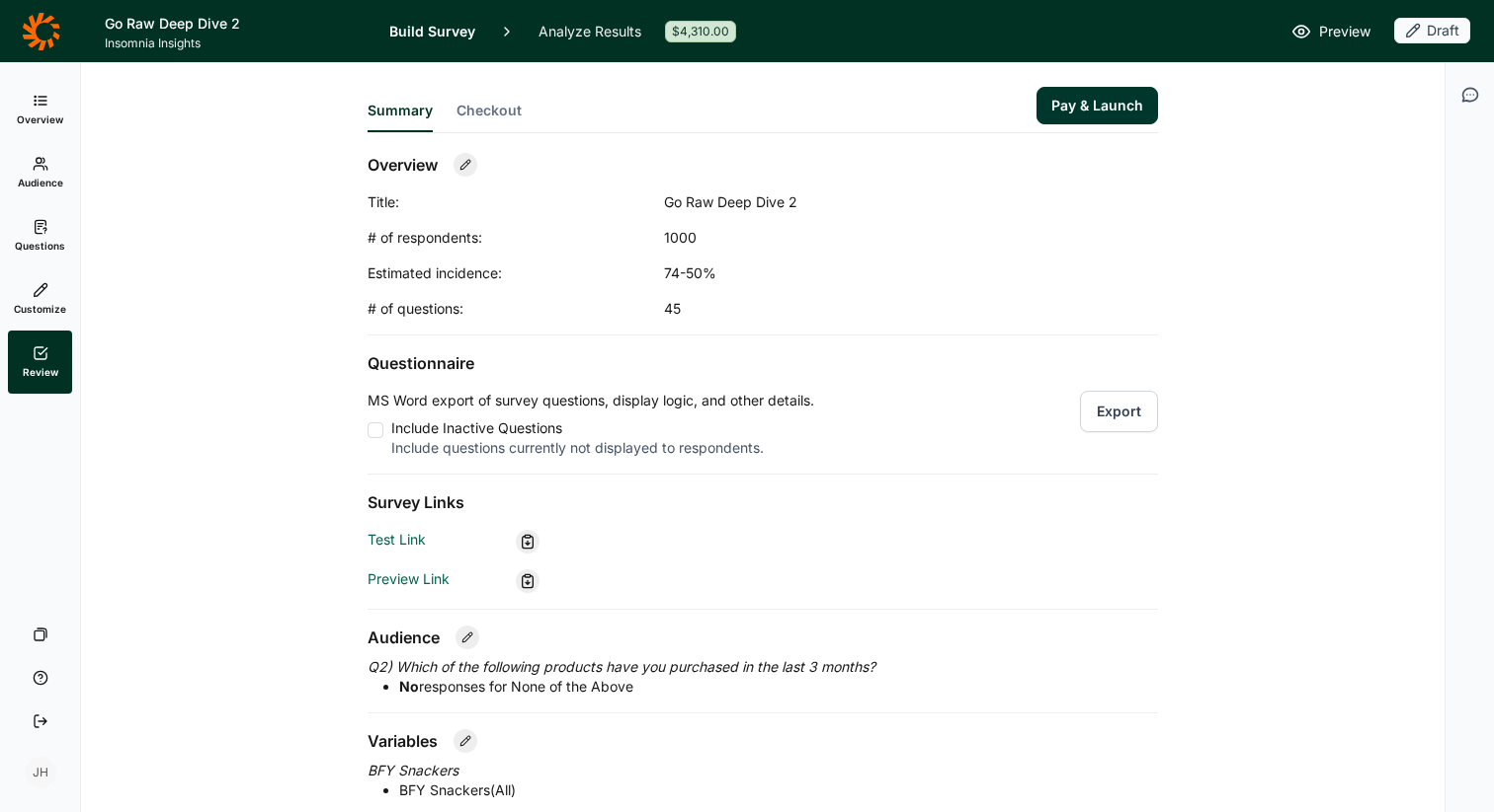
click at [1107, 415] on button "Export" at bounding box center [1118, 411] width 78 height 42
click at [43, 224] on icon at bounding box center [41, 227] width 16 height 16
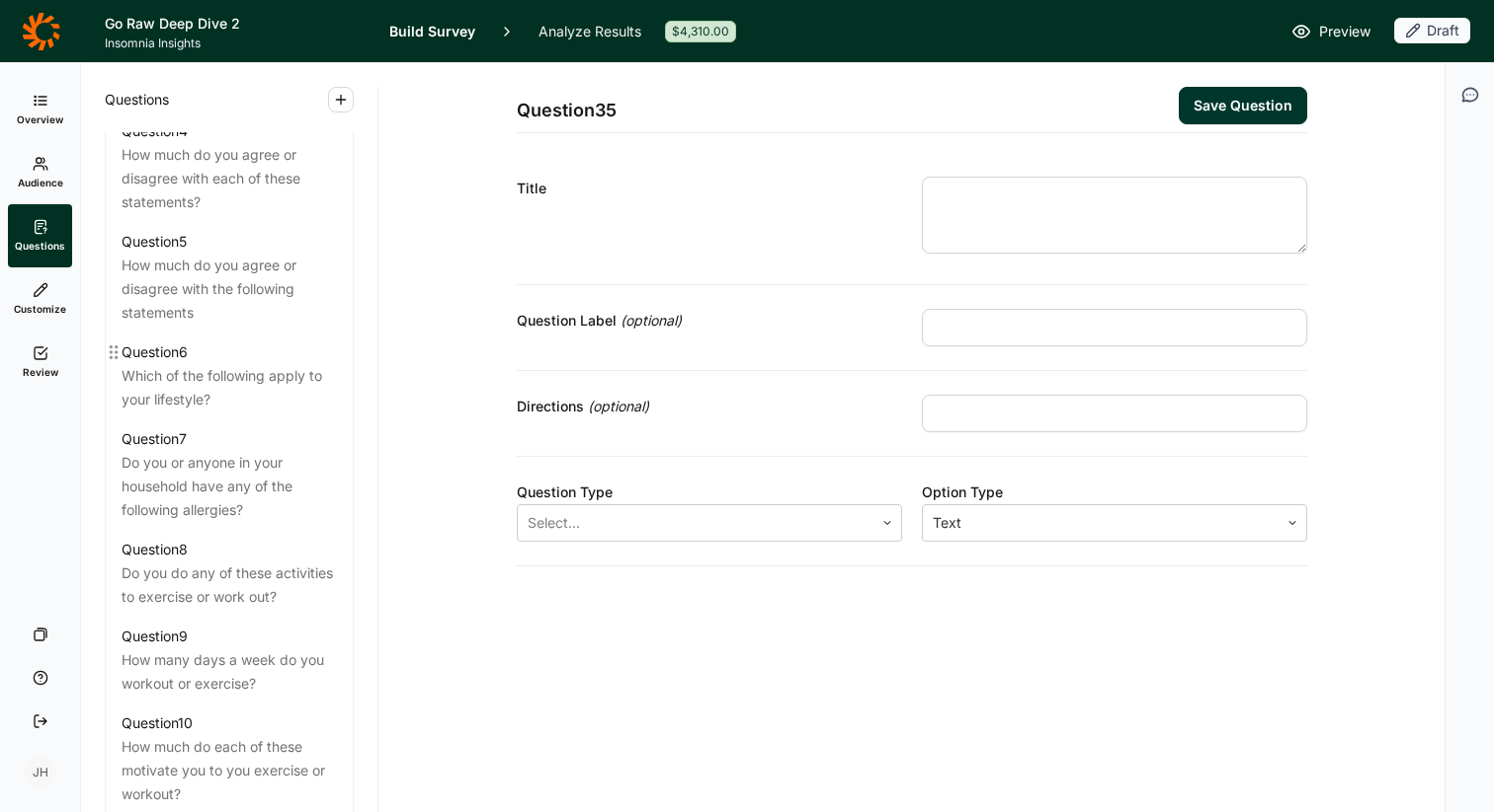
scroll to position [1255, 0]
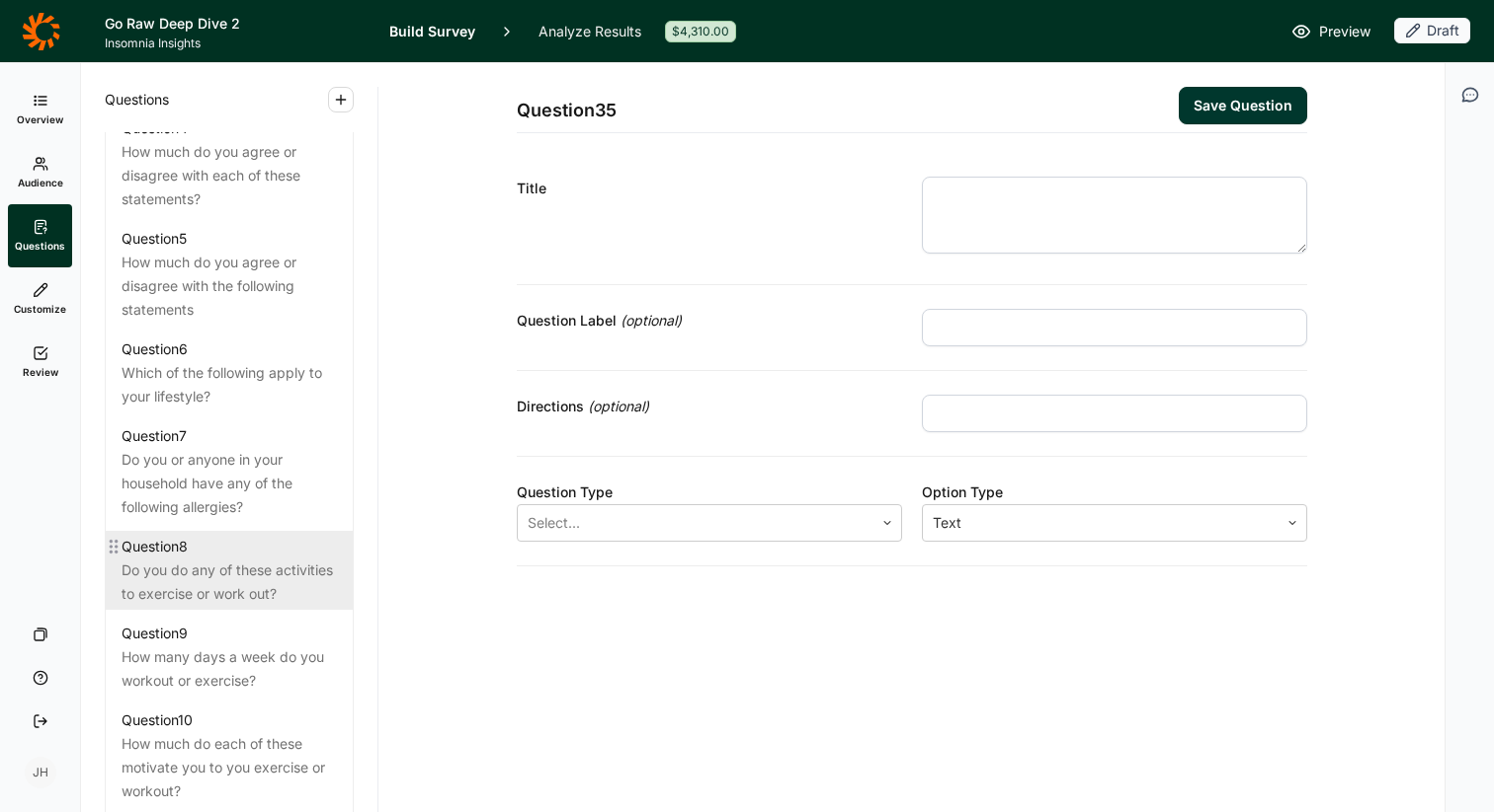
click at [221, 559] on div "Do you do any of these activities to exercise or work out?" at bounding box center [228, 583] width 215 height 48
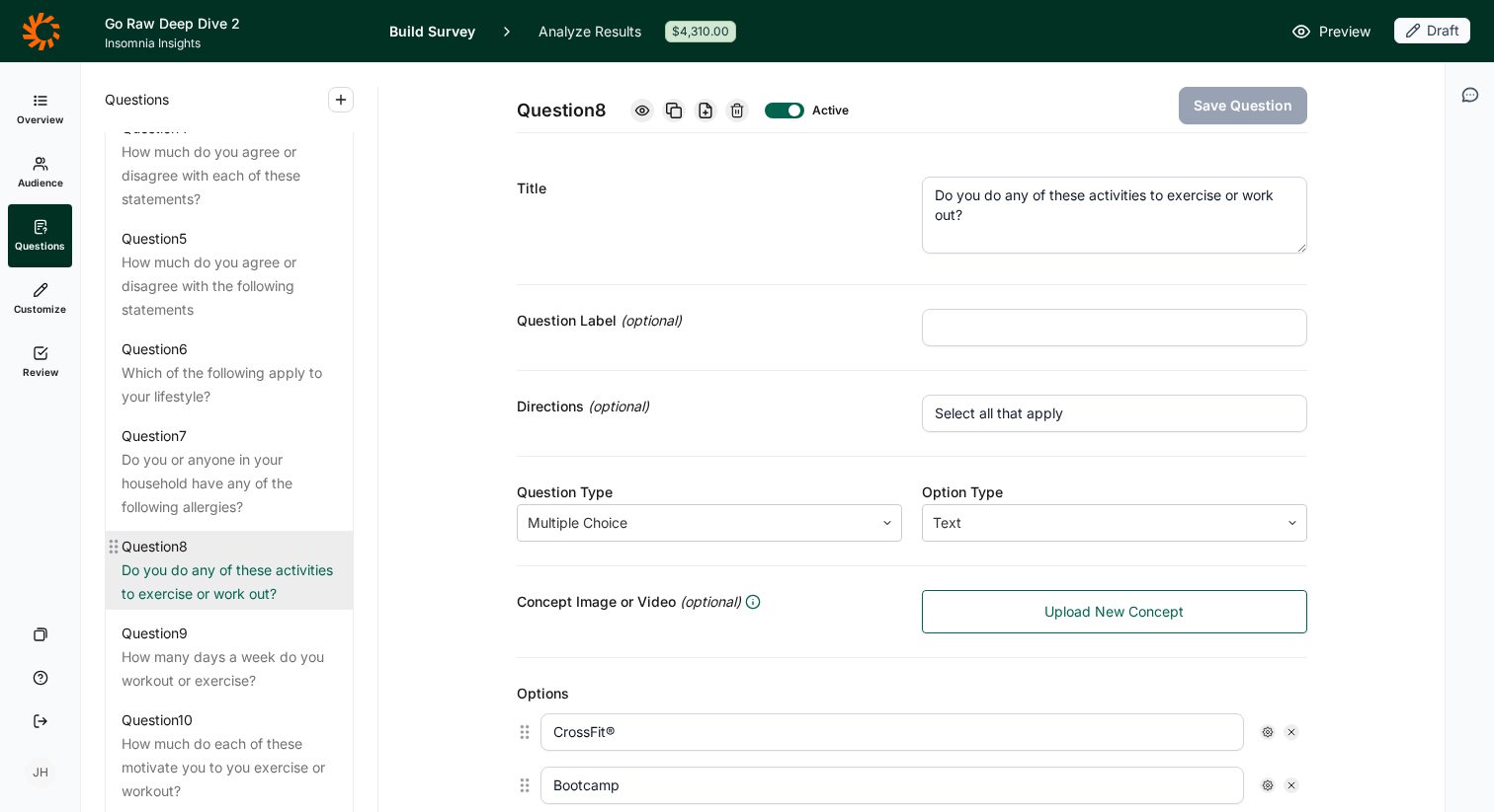
scroll to position [1216, 0]
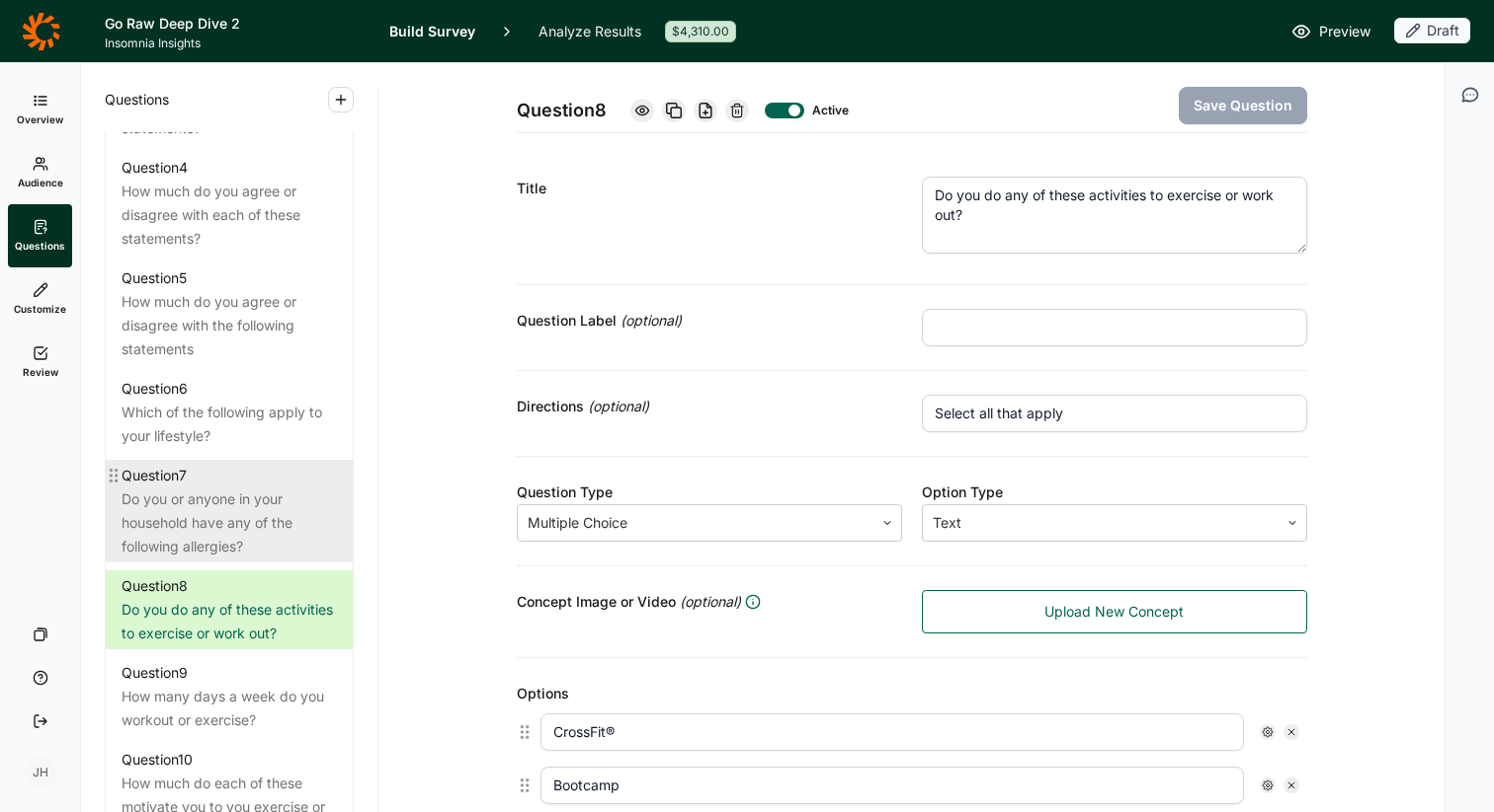
click at [239, 501] on div "Do you or anyone in your household have any of the following allergies?" at bounding box center [228, 523] width 215 height 71
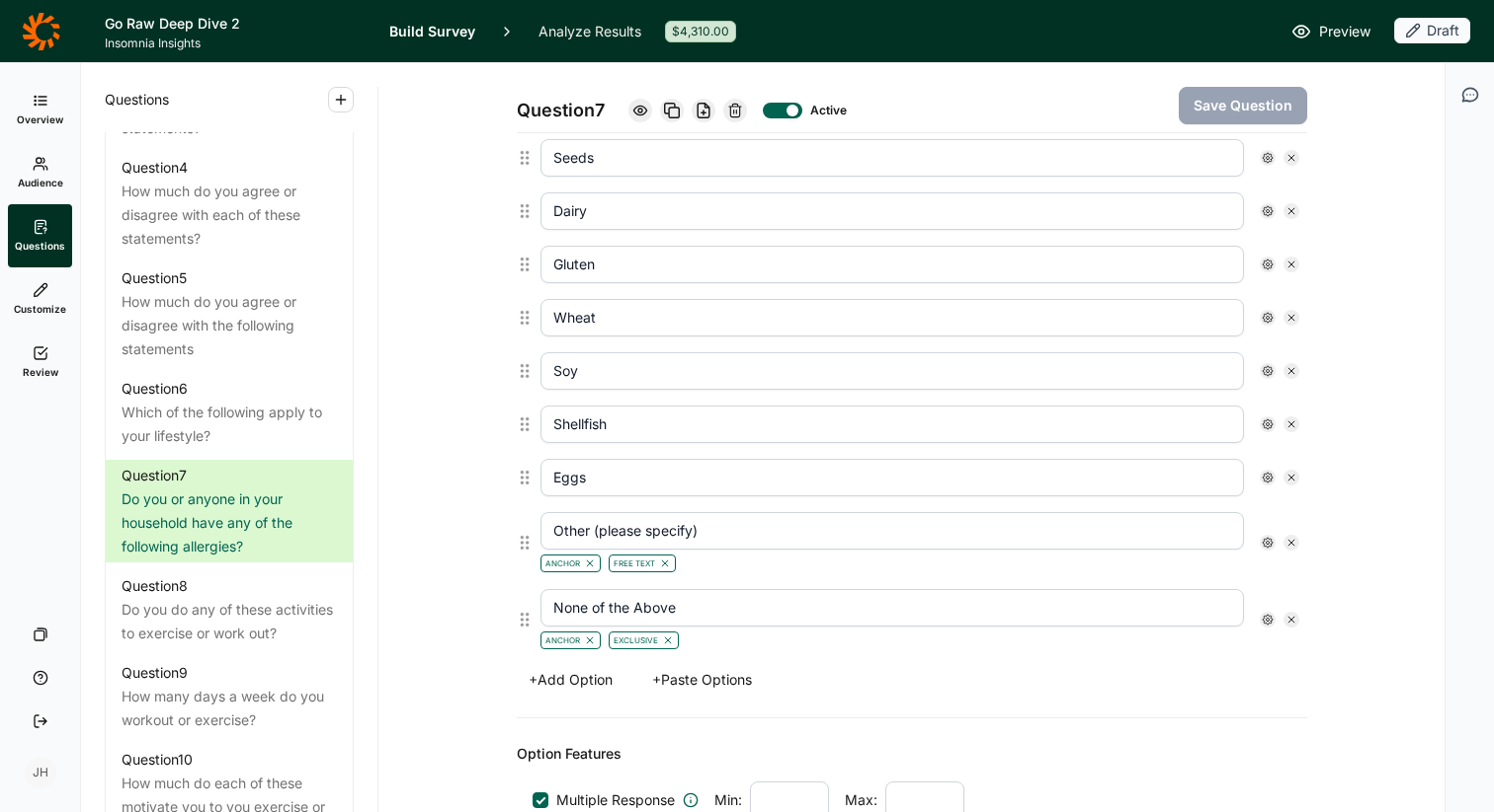
scroll to position [728, 0]
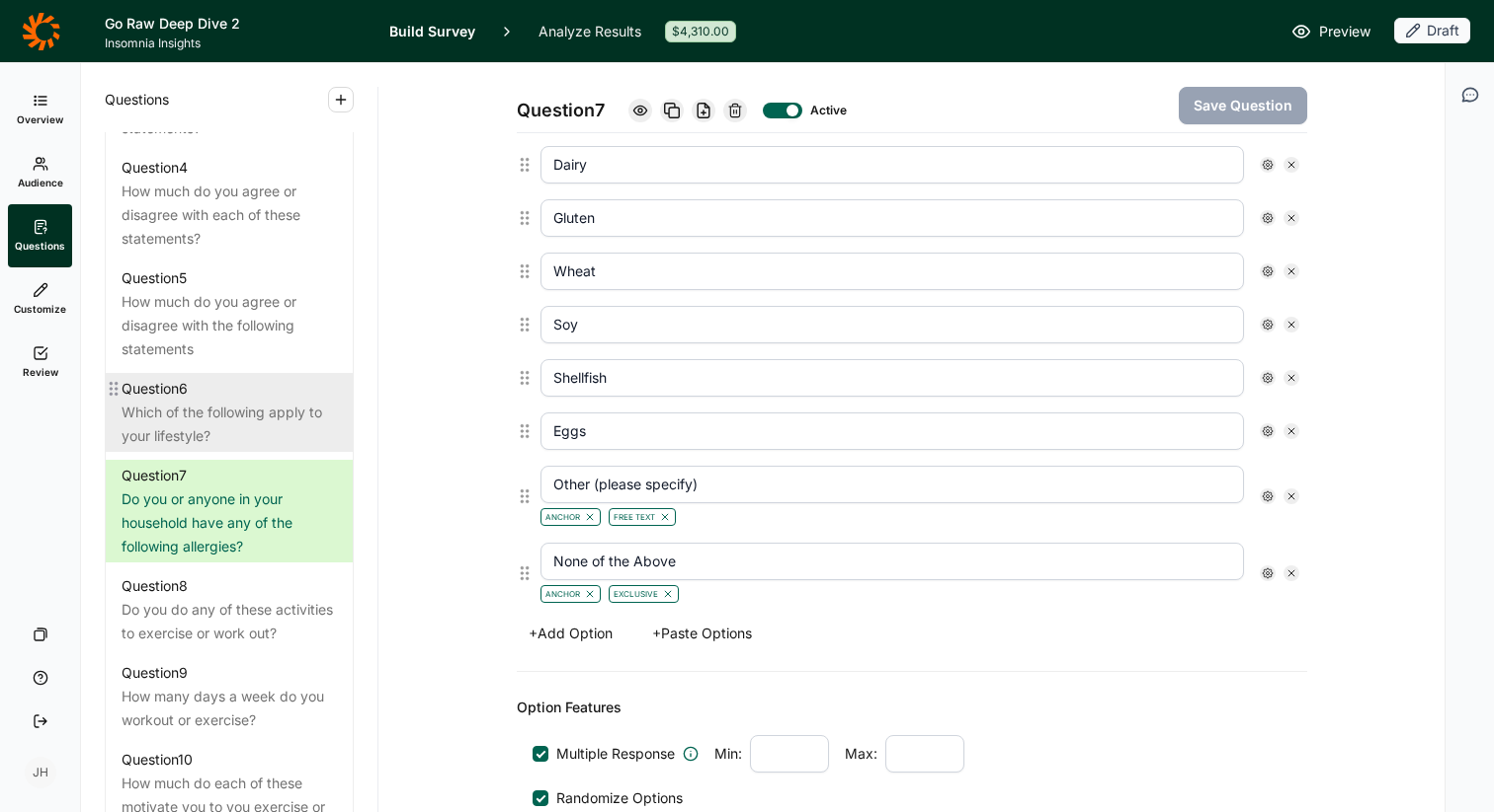
click at [224, 401] on div "Which of the following apply to your lifestyle?" at bounding box center [228, 424] width 215 height 48
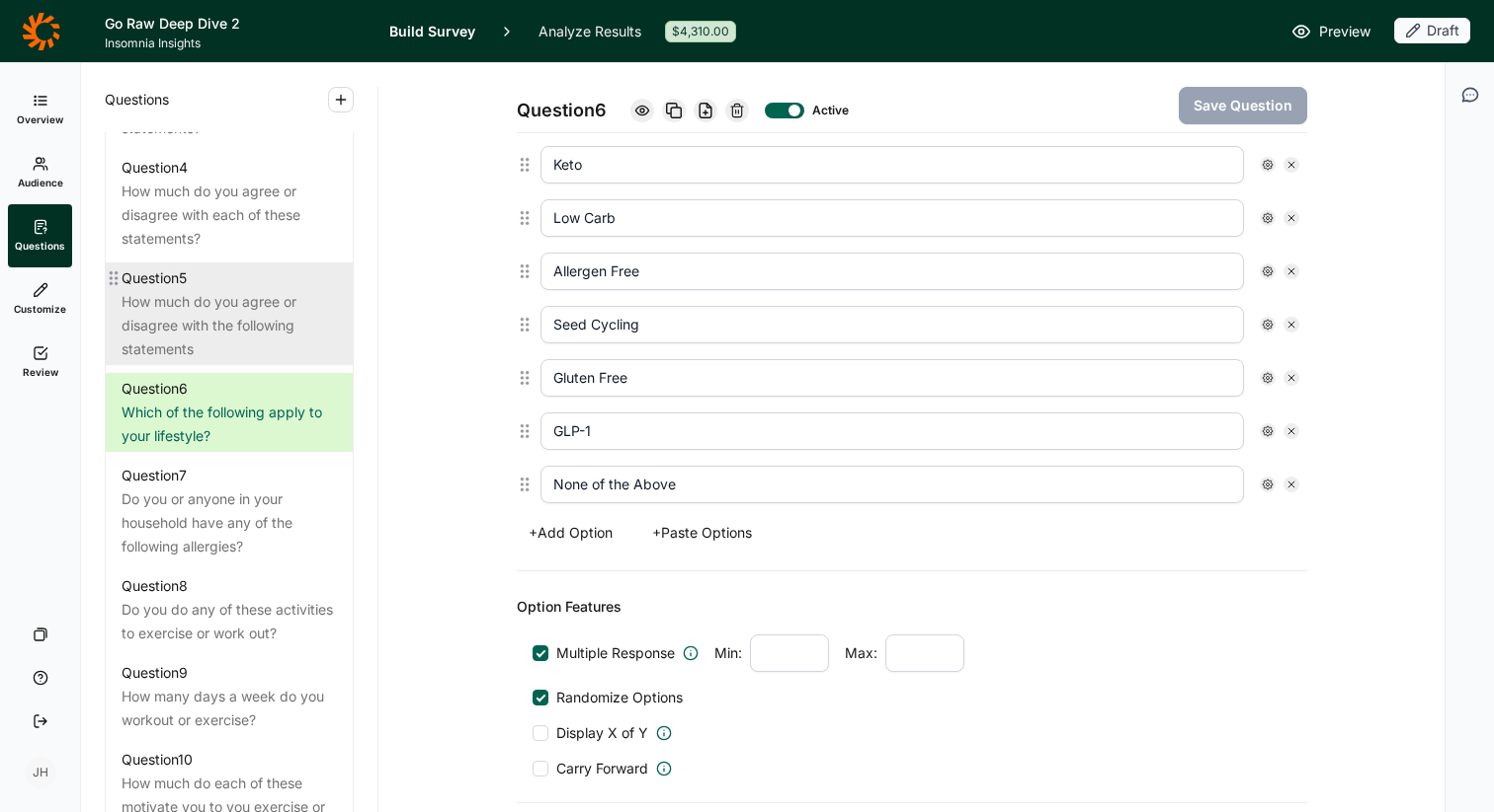
click at [200, 297] on div "How much do you agree or disagree with the following statements" at bounding box center [228, 326] width 215 height 71
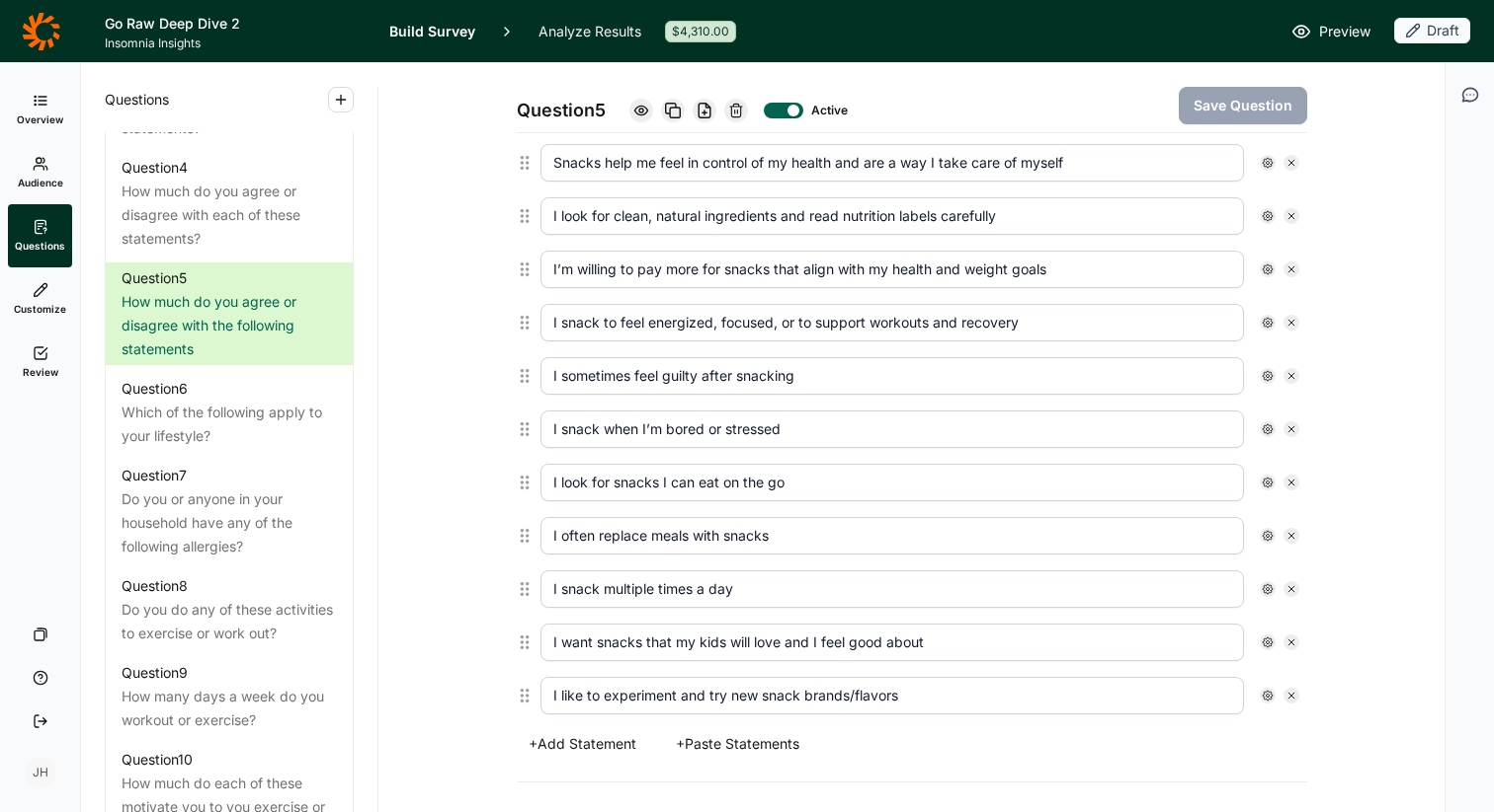
scroll to position [568, 0]
click at [577, 747] on button "+ Add Statement" at bounding box center [582, 747] width 131 height 28
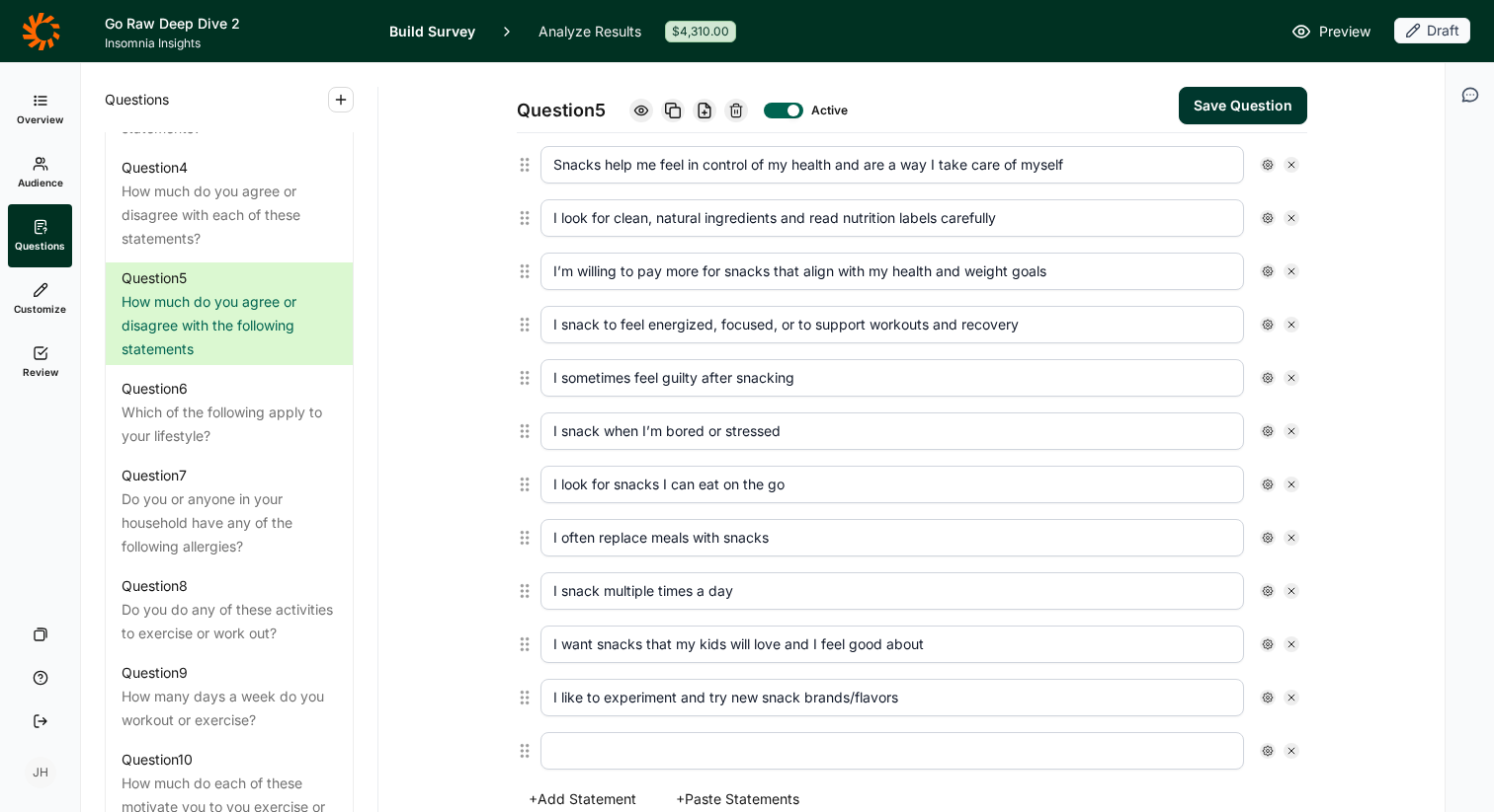
drag, startPoint x: 1072, startPoint y: 164, endPoint x: 836, endPoint y: 171, distance: 236.1
click at [836, 171] on input "Snacks help me feel in control of my health and are a way I take care of myself" at bounding box center [892, 165] width 703 height 38
type input "Snacks help me feel in control of my health"
click at [569, 754] on input "text" at bounding box center [892, 752] width 703 height 38
paste input "and are a way I take care of myself"
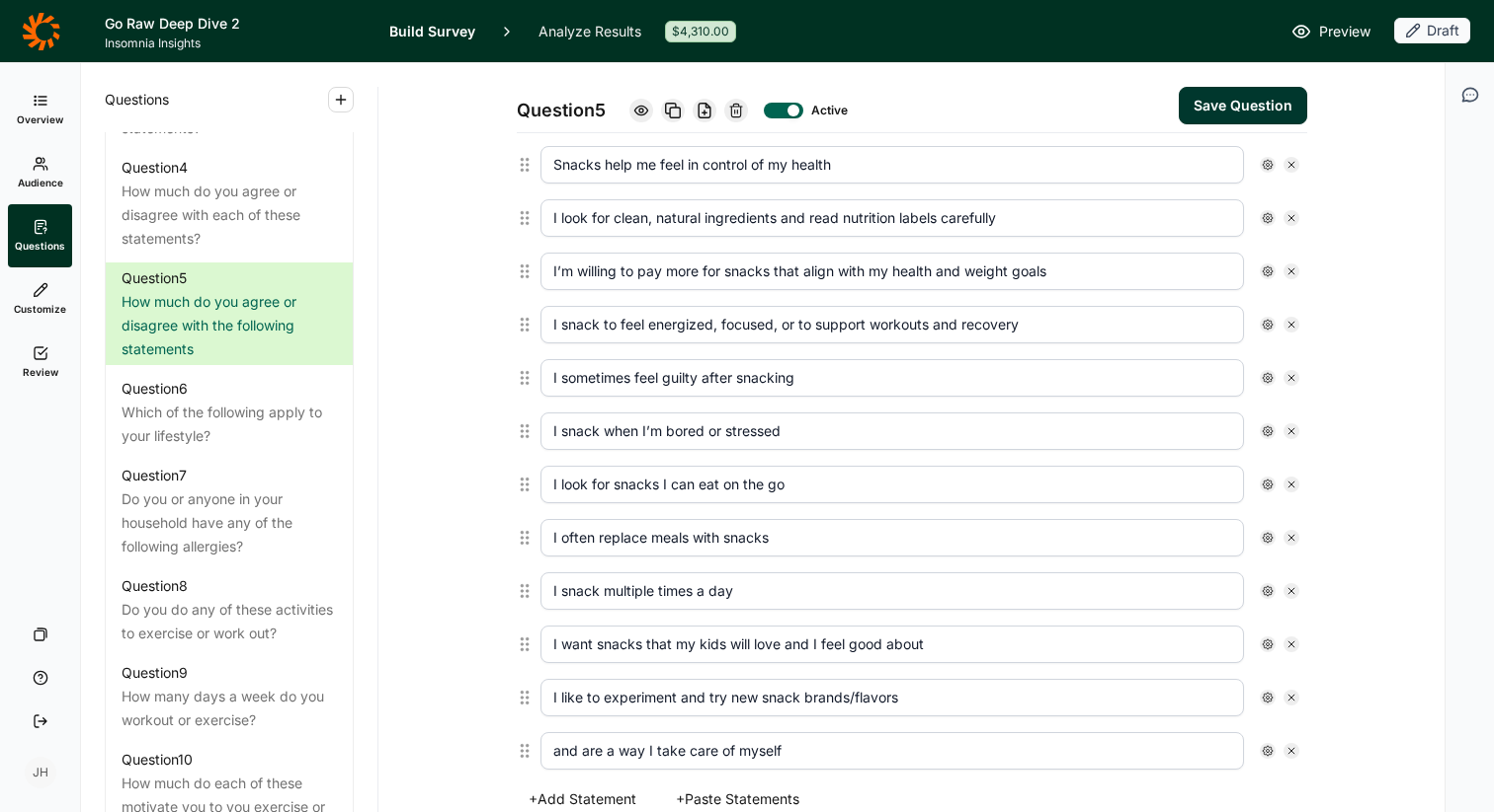
type input "and are a way I take care of myself"
drag, startPoint x: 797, startPoint y: 747, endPoint x: 535, endPoint y: 754, distance: 262.1
click at [535, 754] on div "and are a way I take care of myself" at bounding box center [920, 752] width 775 height 54
paste input "5. Snacking is a way I take care of myself"
click at [569, 752] on input "5. Snacking is a way I take care of myself" at bounding box center [892, 752] width 703 height 38
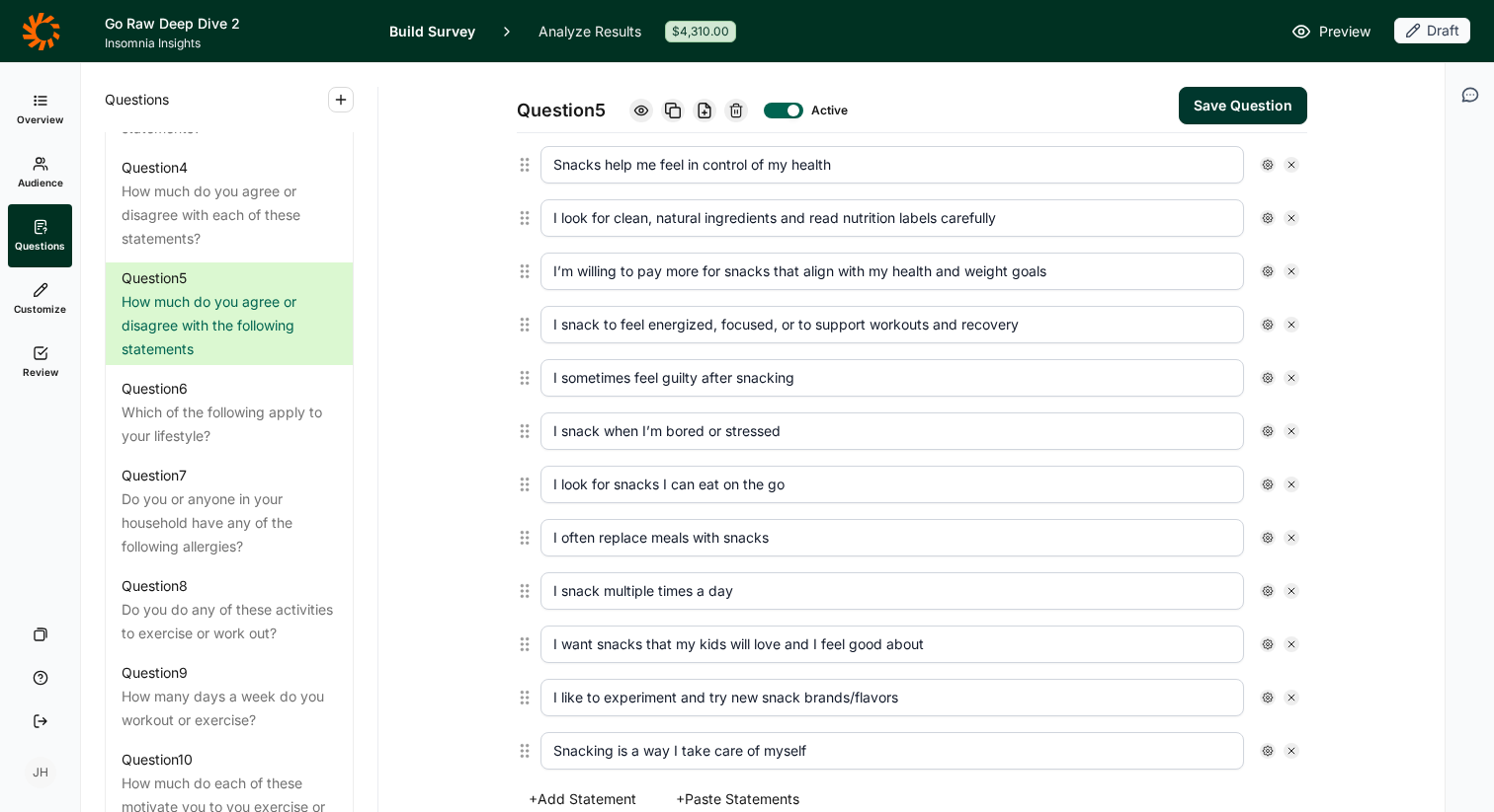
type input "Snacking is a way I take care of myself"
click at [841, 174] on input "Snacks help me feel in control of my health" at bounding box center [892, 165] width 703 height 38
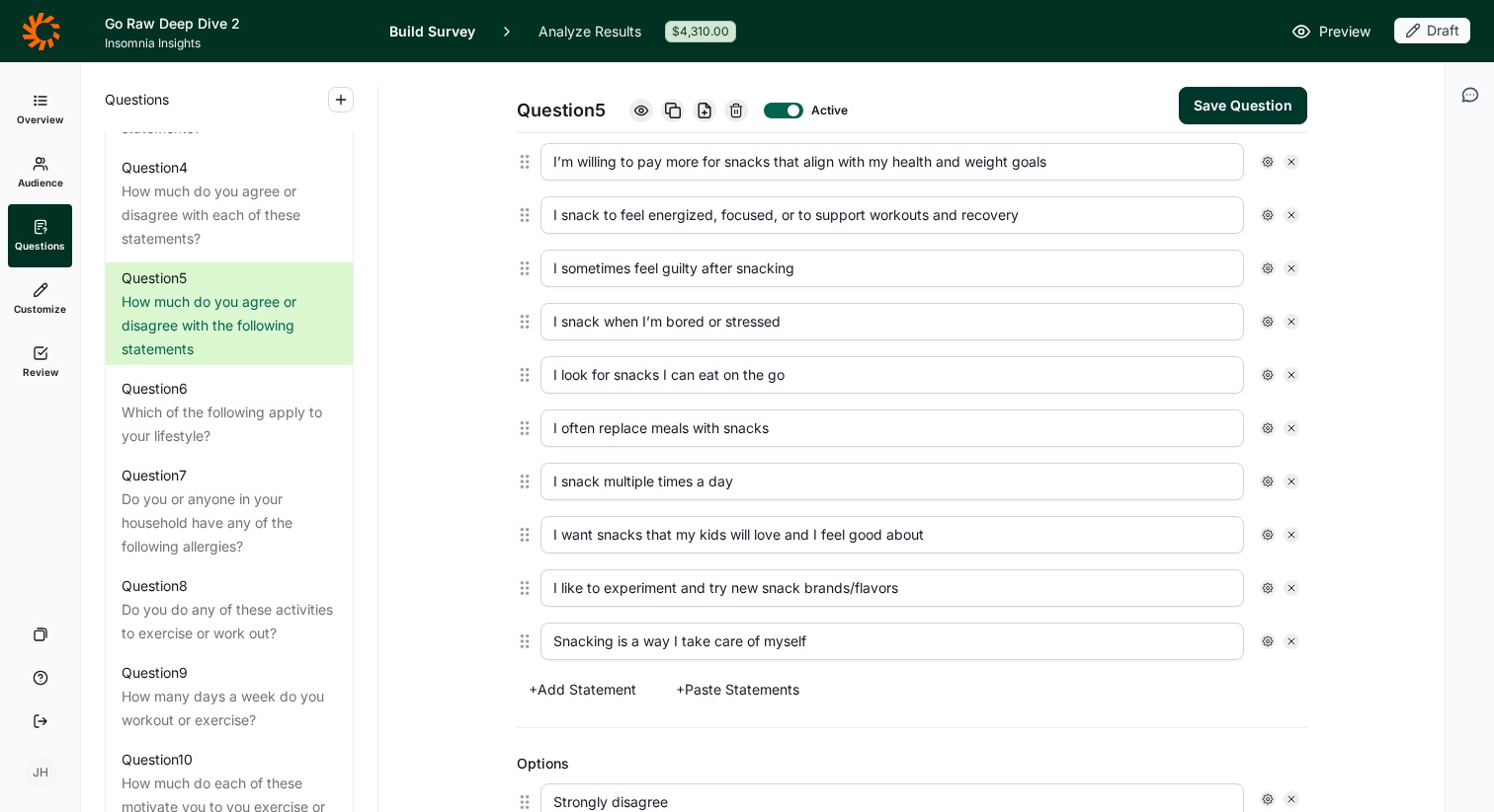
click at [593, 690] on button "+ Add Statement" at bounding box center [582, 690] width 131 height 28
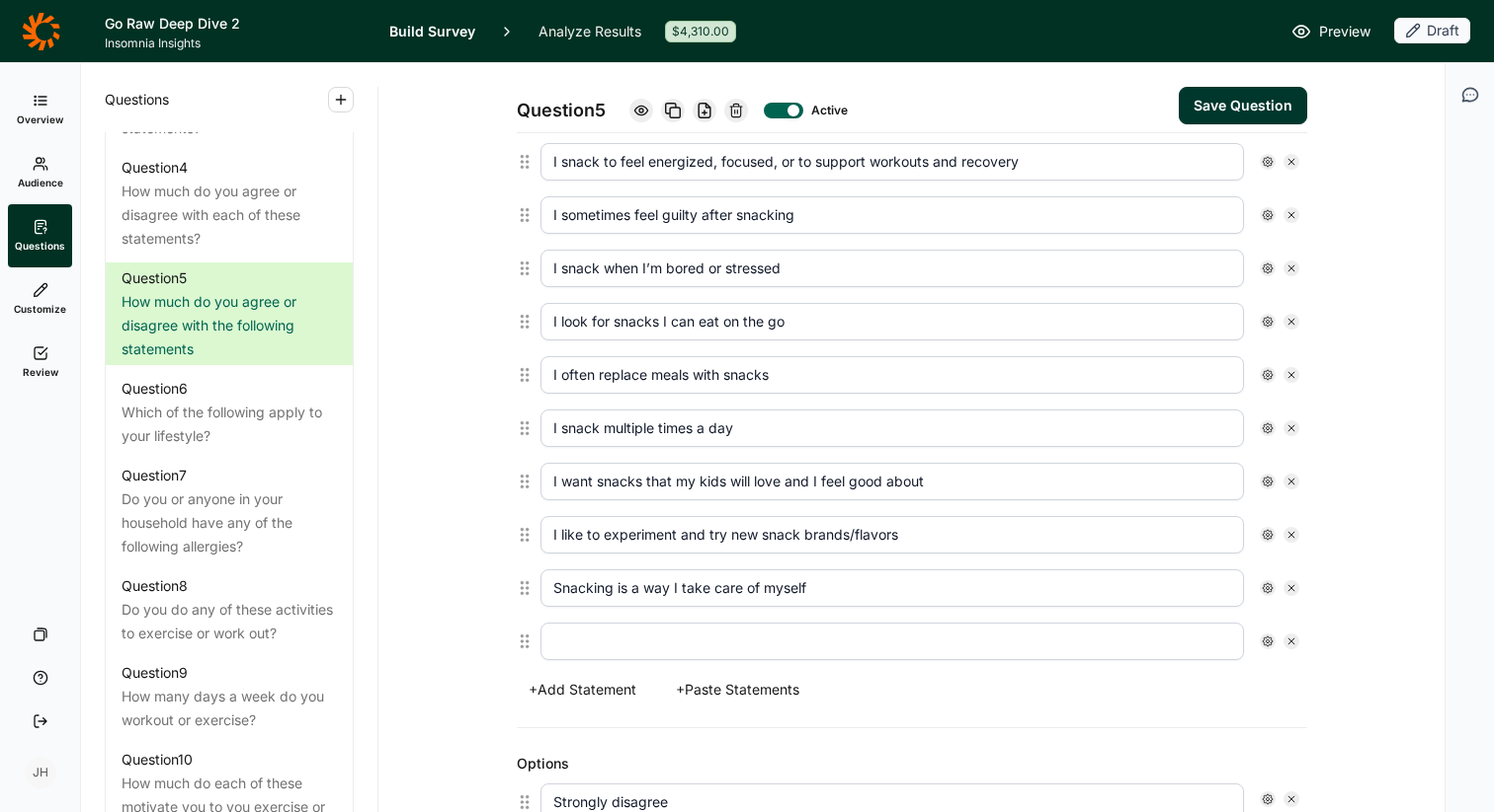
click at [579, 639] on input "text" at bounding box center [892, 641] width 703 height 38
paste input "I carefully read nutrition labels when choosing snacks"
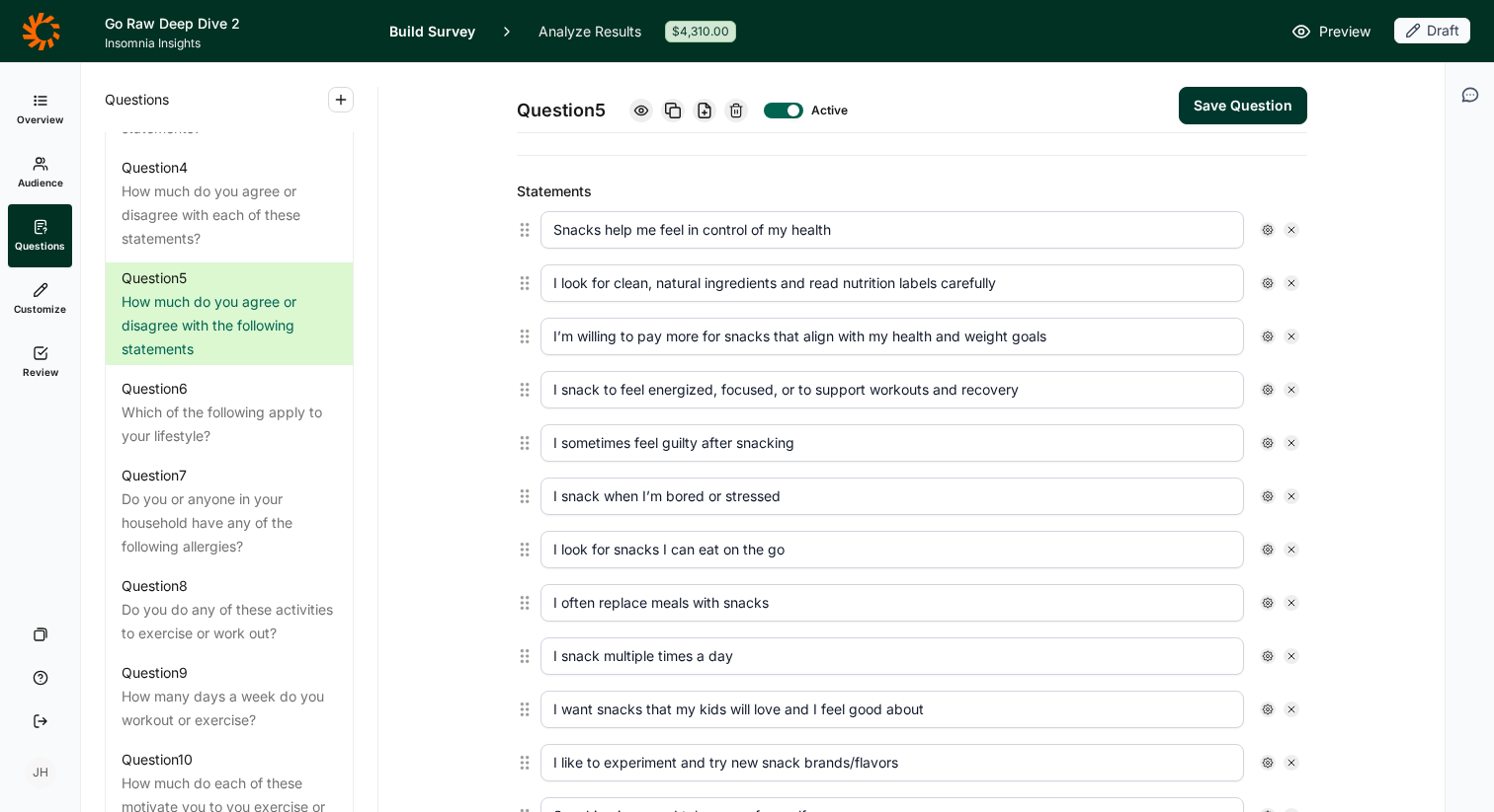
scroll to position [502, 0]
type input "I carefully read nutrition labels when choosing snacks"
drag, startPoint x: 1005, startPoint y: 284, endPoint x: 781, endPoint y: 284, distance: 224.0
click at [781, 284] on input "I look for clean, natural ingredients and read nutrition labels carefully" at bounding box center [892, 285] width 703 height 38
type input "I look for clean, natural ingredients when choosing snacks"
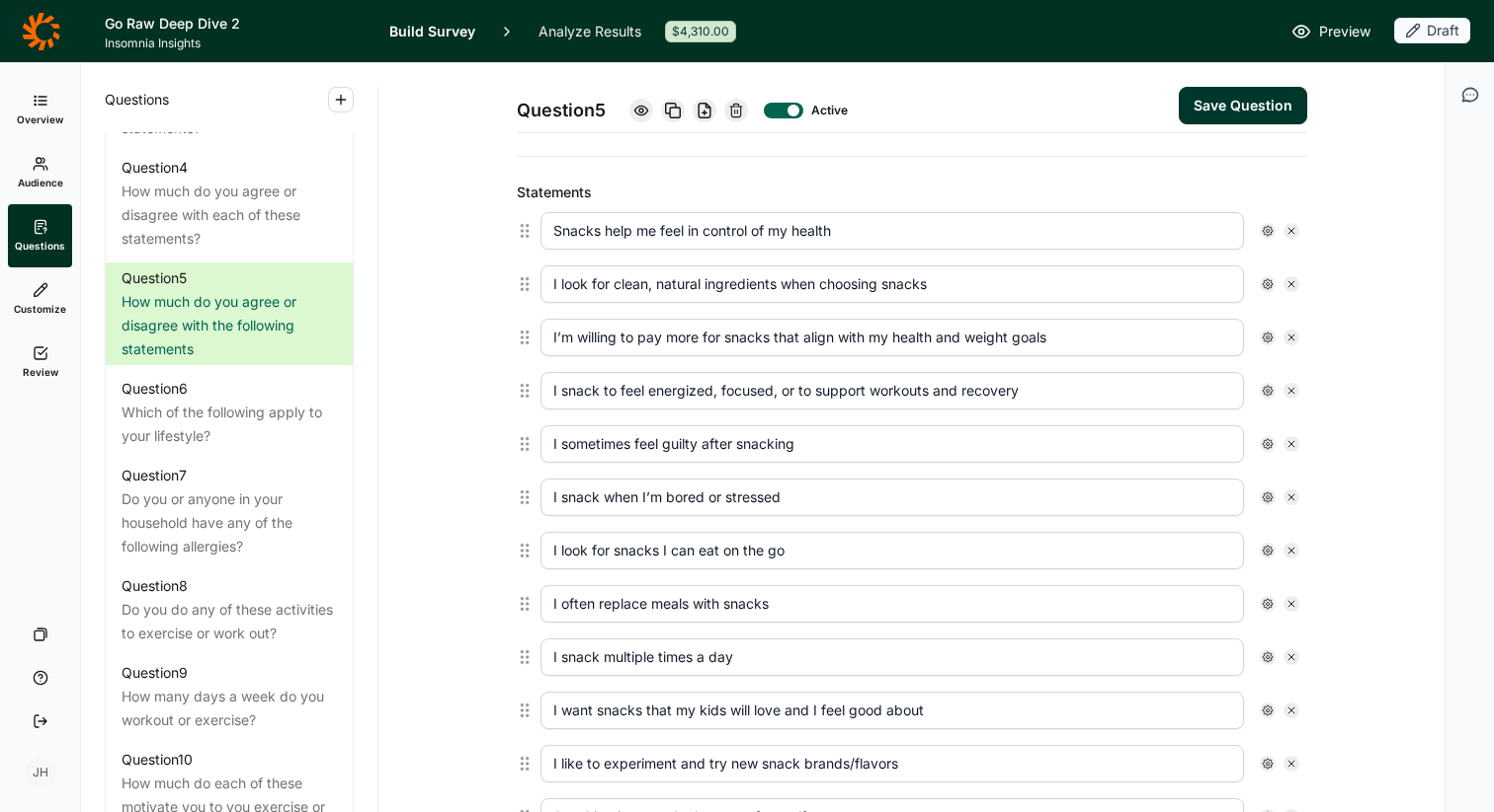
click at [964, 176] on div "Statements Snacks help me feel in control of my health I look for clean, natura…" at bounding box center [912, 557] width 791 height 801
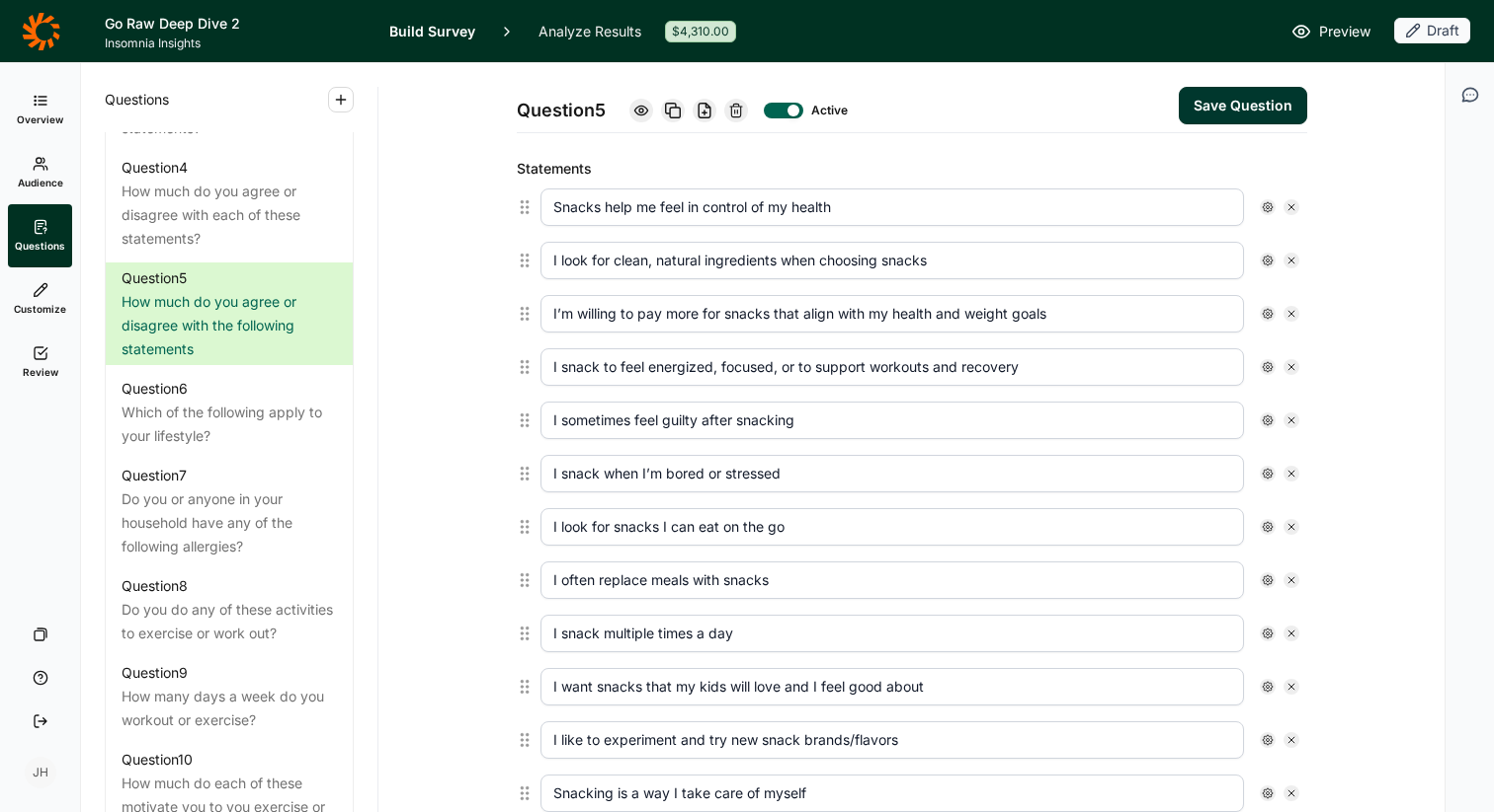
scroll to position [290, 0]
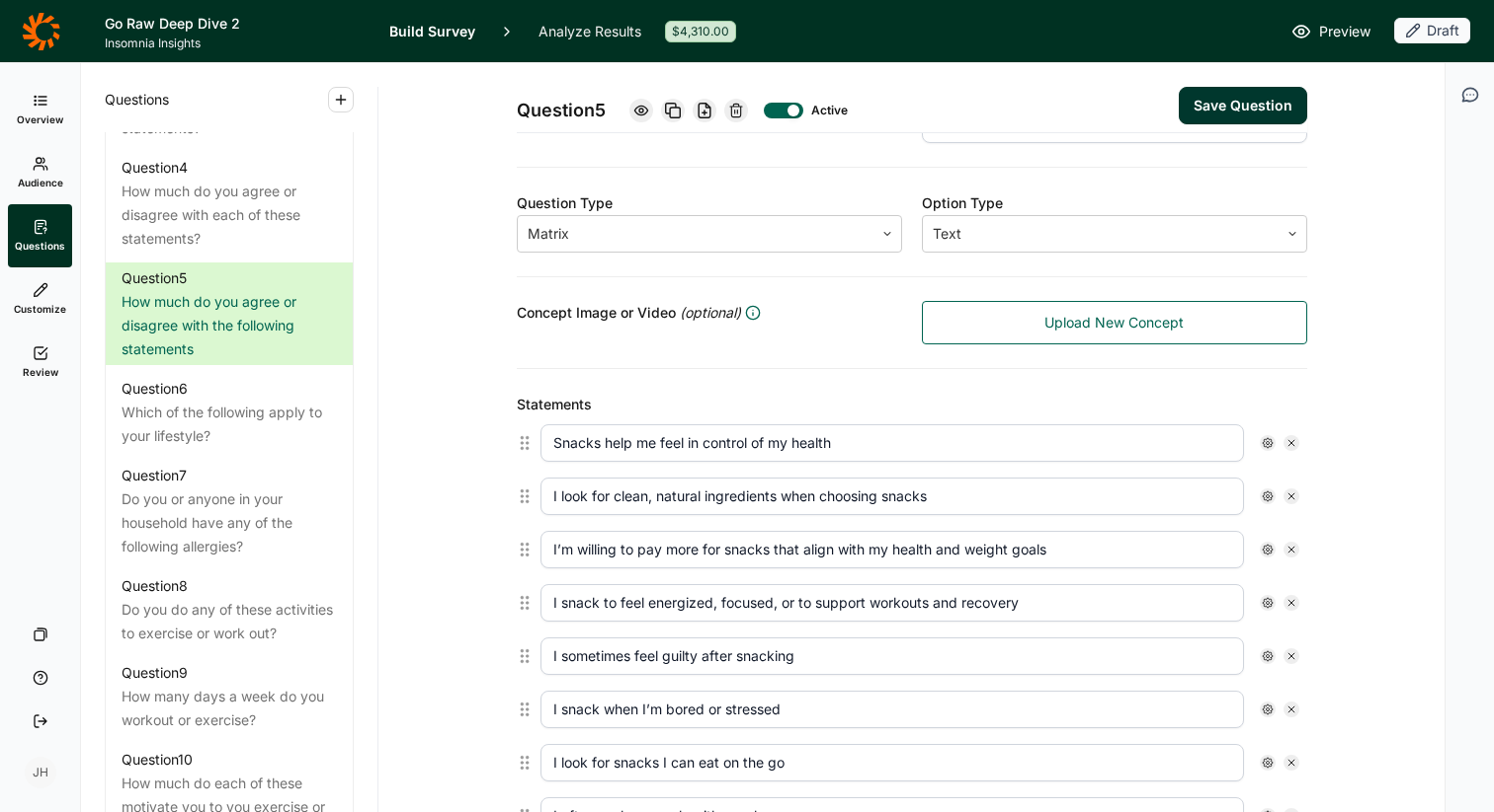
drag, startPoint x: 1055, startPoint y: 549, endPoint x: 939, endPoint y: 548, distance: 116.0
click at [939, 549] on input "I’m willing to pay more for snacks that align with my health and weight goals" at bounding box center [892, 550] width 703 height 38
click at [999, 549] on input "I’m willing to pay more for snacks that align with my health values" at bounding box center [892, 550] width 703 height 38
type input "I’m willing to pay more for snacks that align with my health values"
click at [1024, 447] on input "Snacks help me feel in control of my health" at bounding box center [892, 443] width 703 height 38
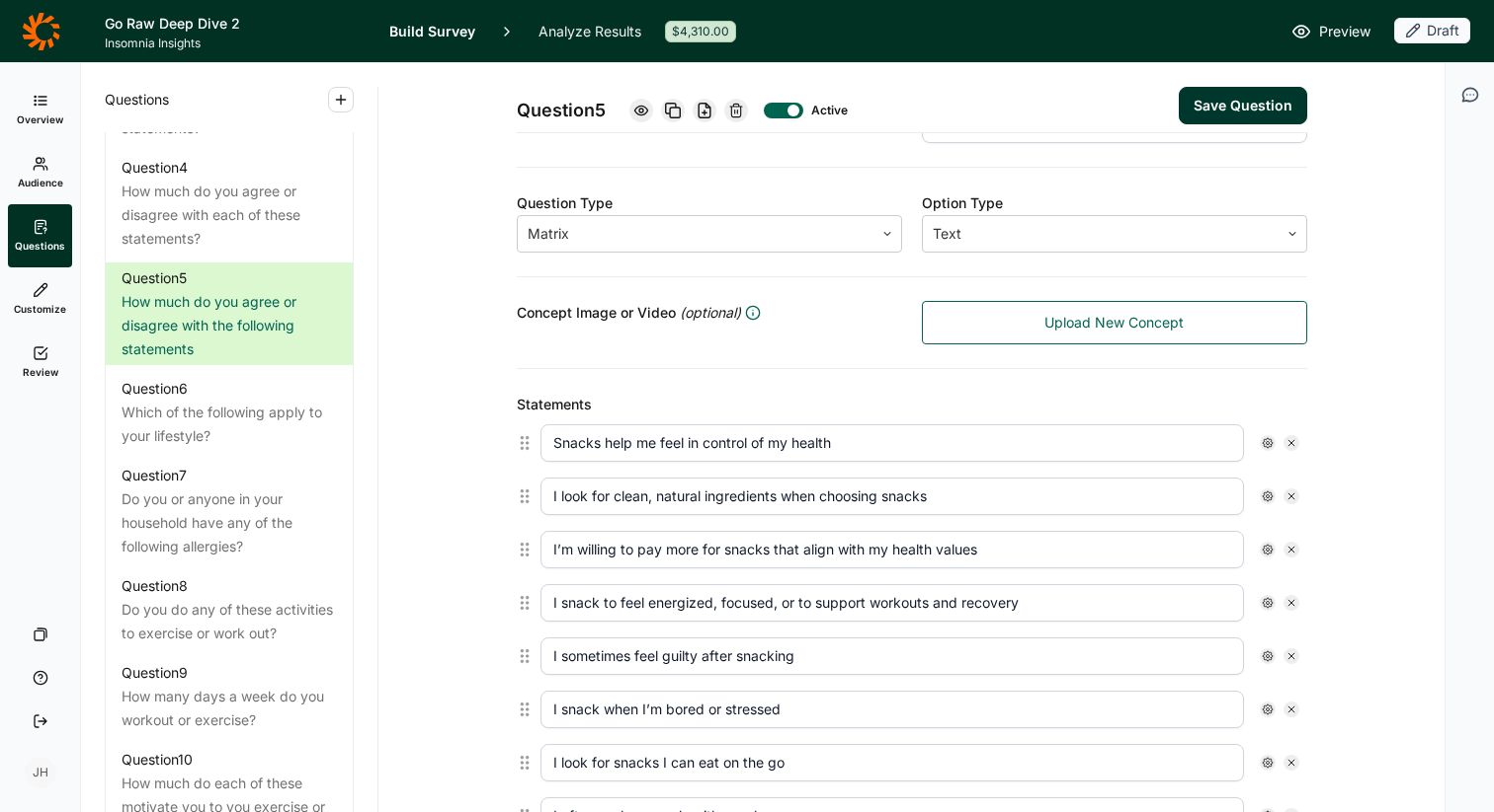
click at [1006, 549] on input "I’m willing to pay more for snacks that align with my health values" at bounding box center [892, 550] width 703 height 38
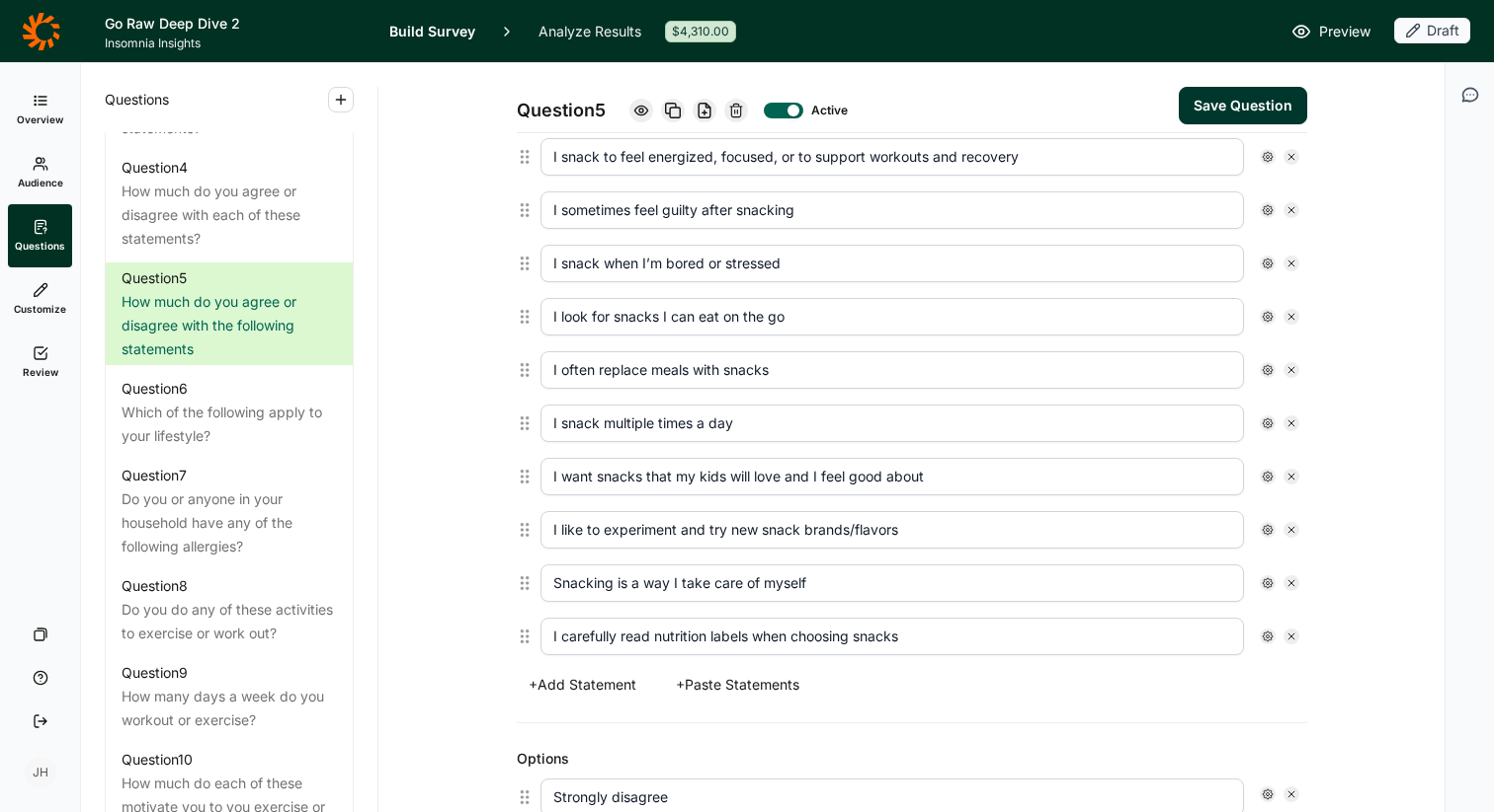
scroll to position [734, 0]
click at [608, 686] on button "+ Add Statement" at bounding box center [582, 687] width 131 height 28
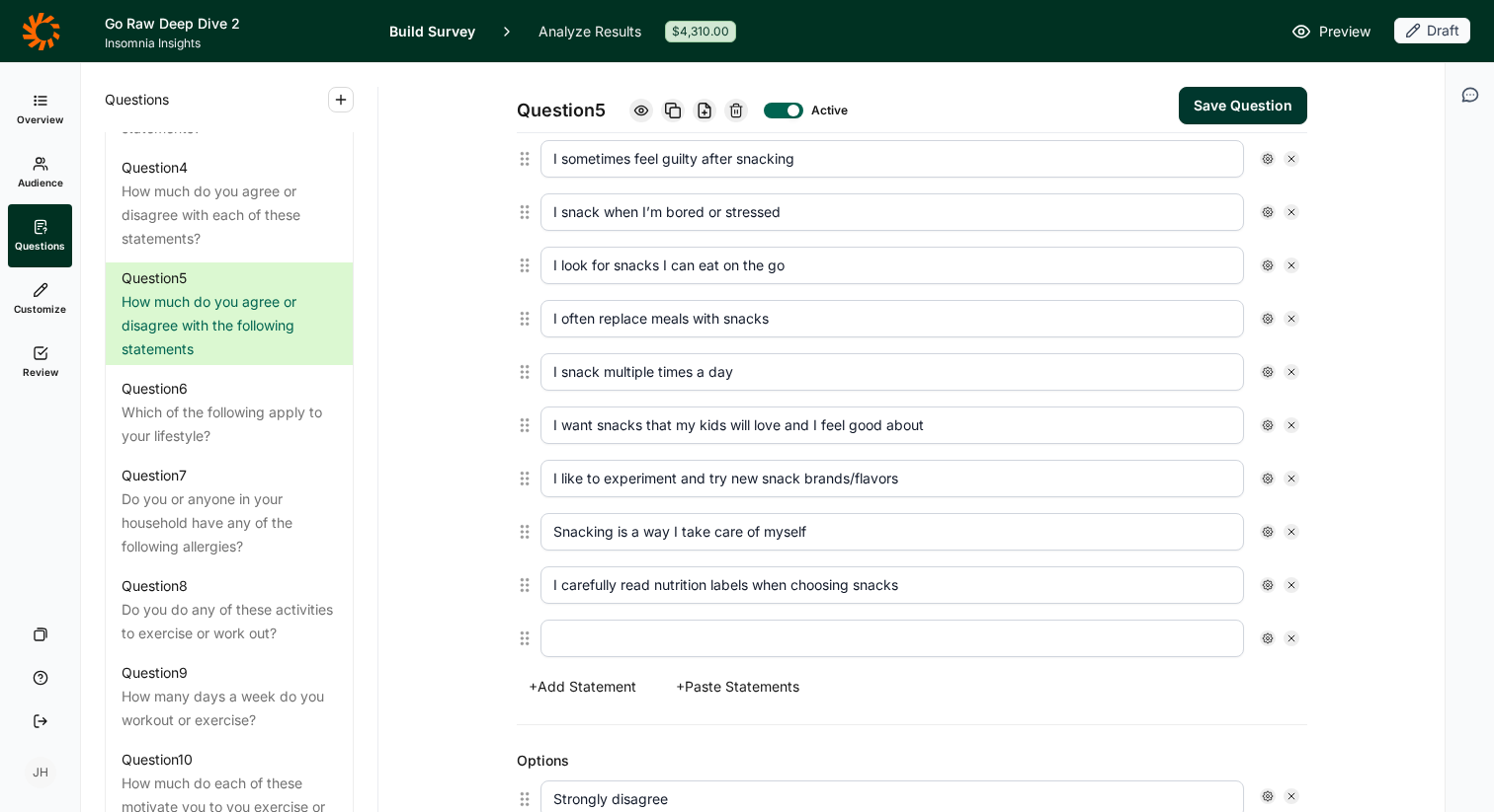
click at [572, 642] on input "text" at bounding box center [892, 638] width 703 height 38
paste input "I choose snacks that help me manage my weight goals"
type input "I choose snacks that help me manage my weight goals"
click at [903, 708] on div "Statements Snacks help me feel in control of my health I look for clean, natura…" at bounding box center [912, 298] width 791 height 854
click at [1231, 115] on button "Save Question" at bounding box center [1242, 106] width 128 height 38
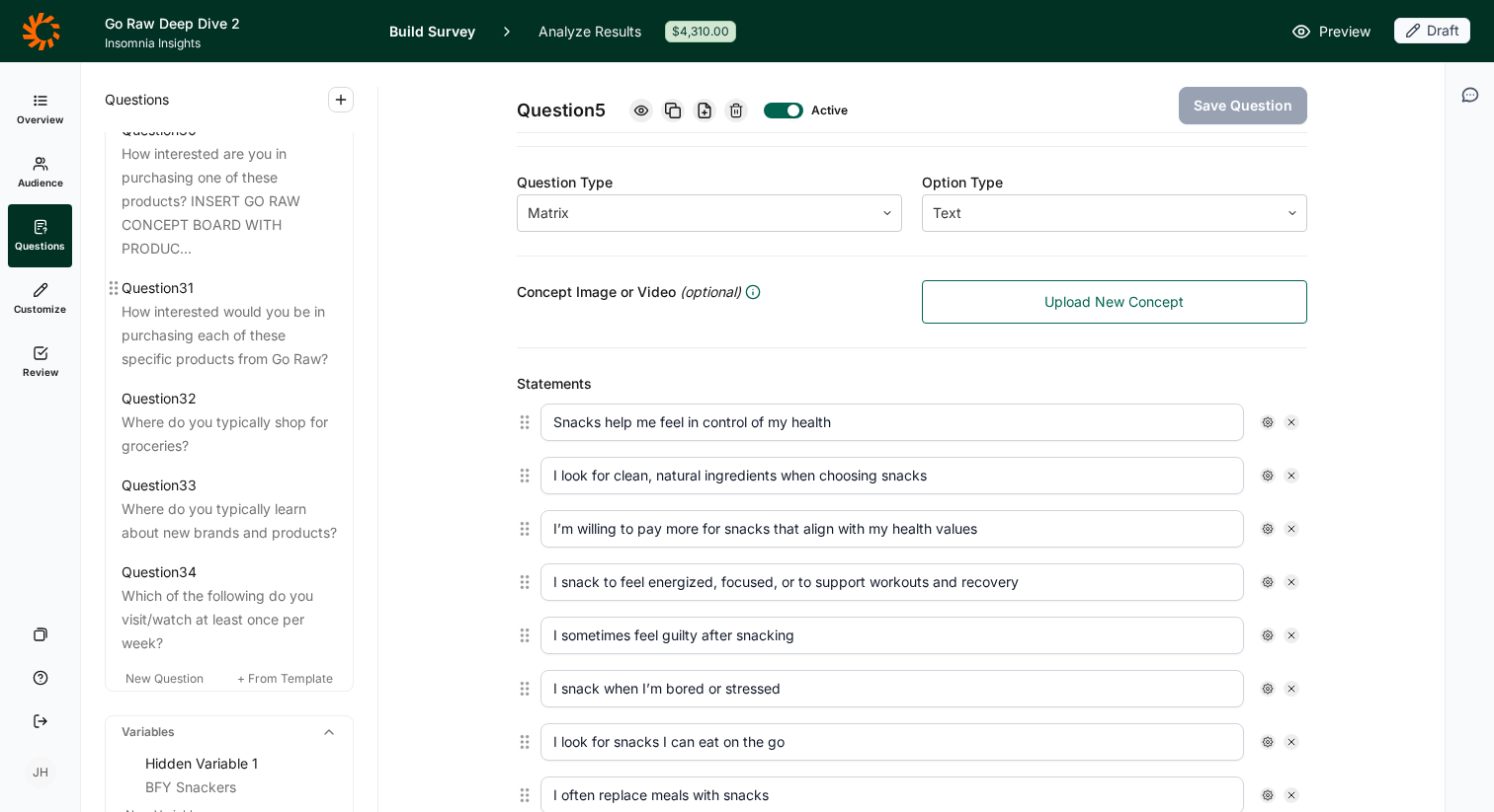
scroll to position [4151, 0]
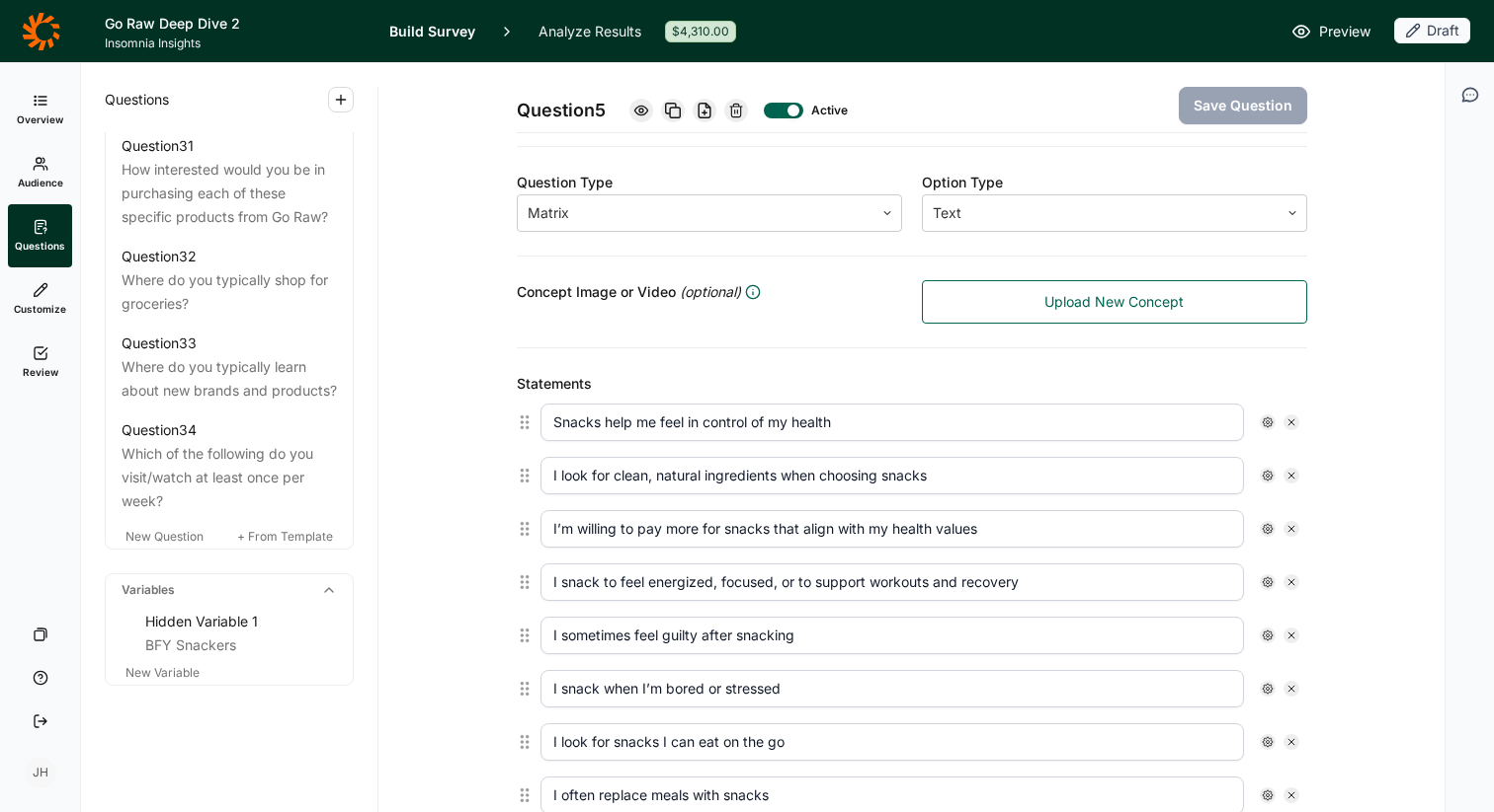
click at [42, 362] on link "Review" at bounding box center [40, 363] width 64 height 63
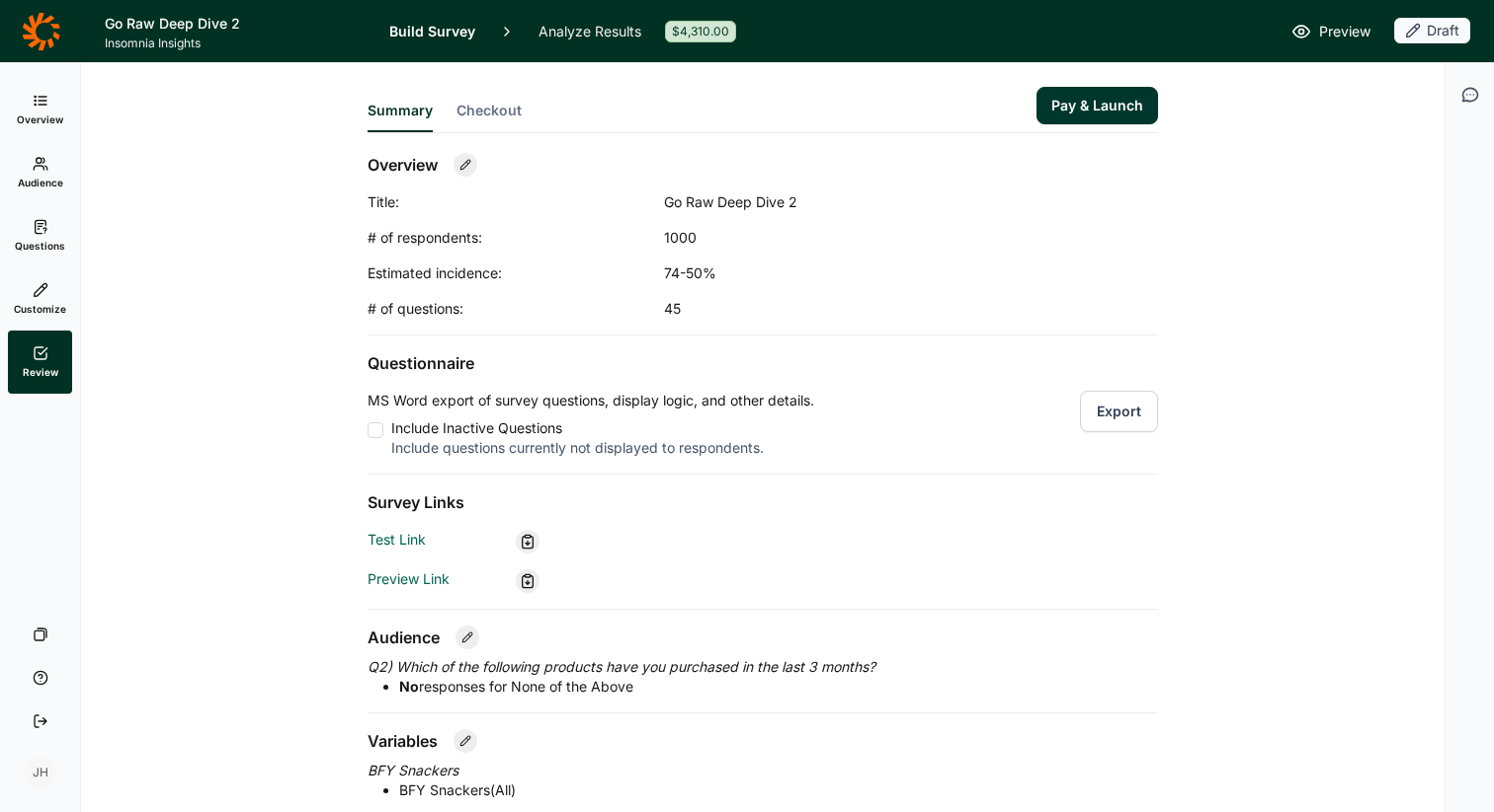
click at [1119, 411] on button "Export" at bounding box center [1118, 411] width 78 height 42
